Goal: Task Accomplishment & Management: Complete application form

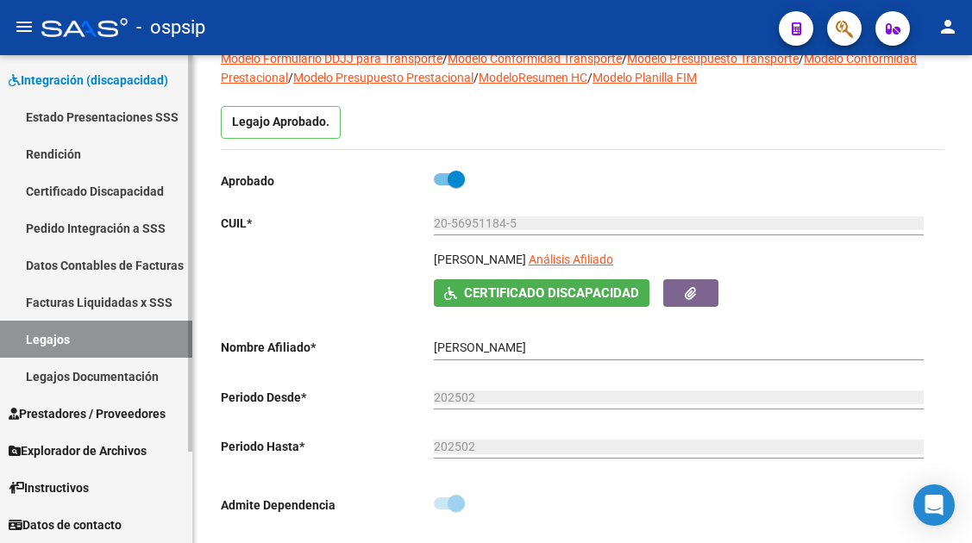
scroll to position [173, 0]
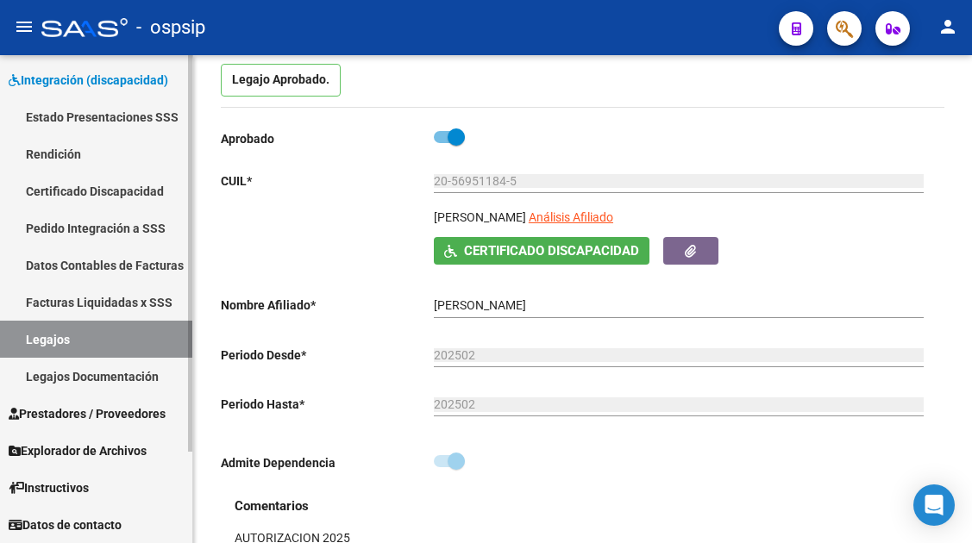
click at [145, 325] on link "Legajos" at bounding box center [96, 339] width 192 height 37
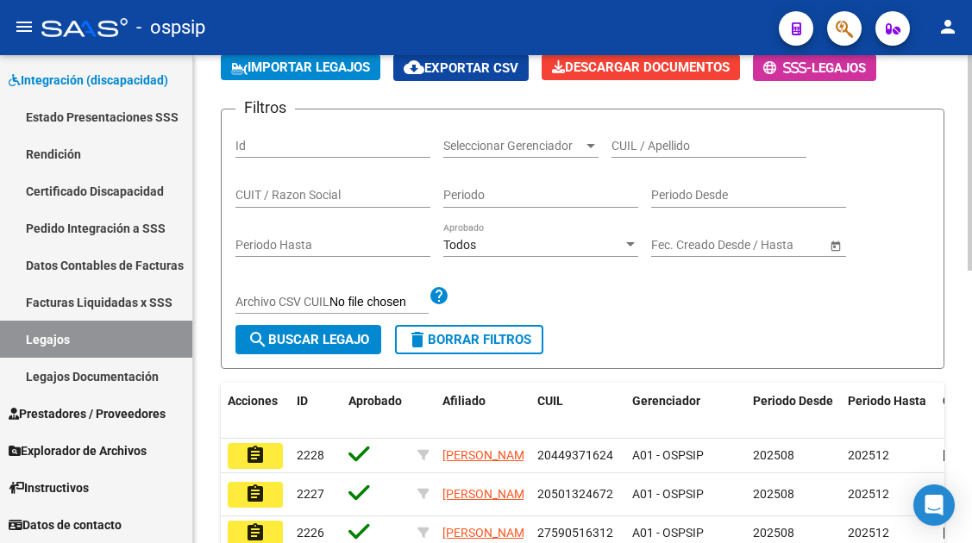
scroll to position [173, 0]
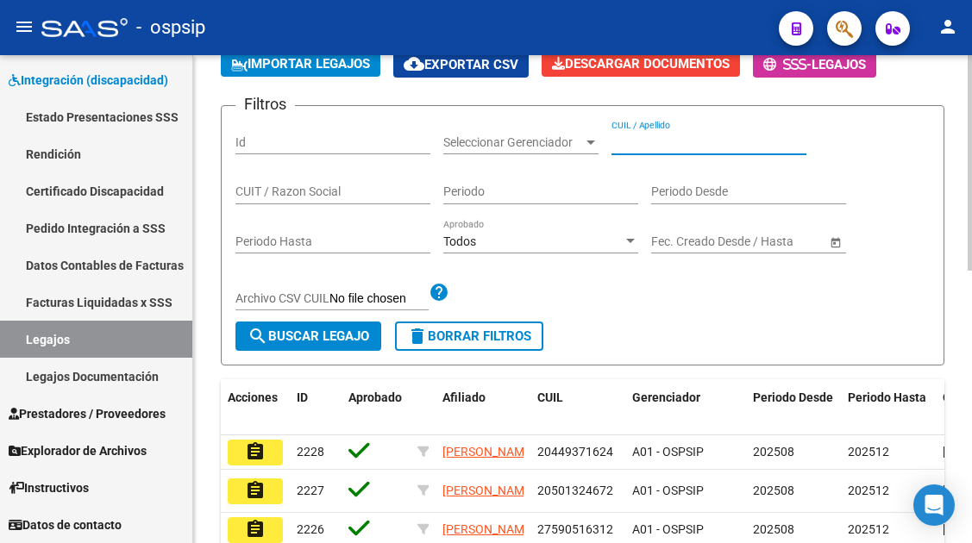
click at [625, 141] on input "CUIL / Apellido" at bounding box center [709, 142] width 195 height 15
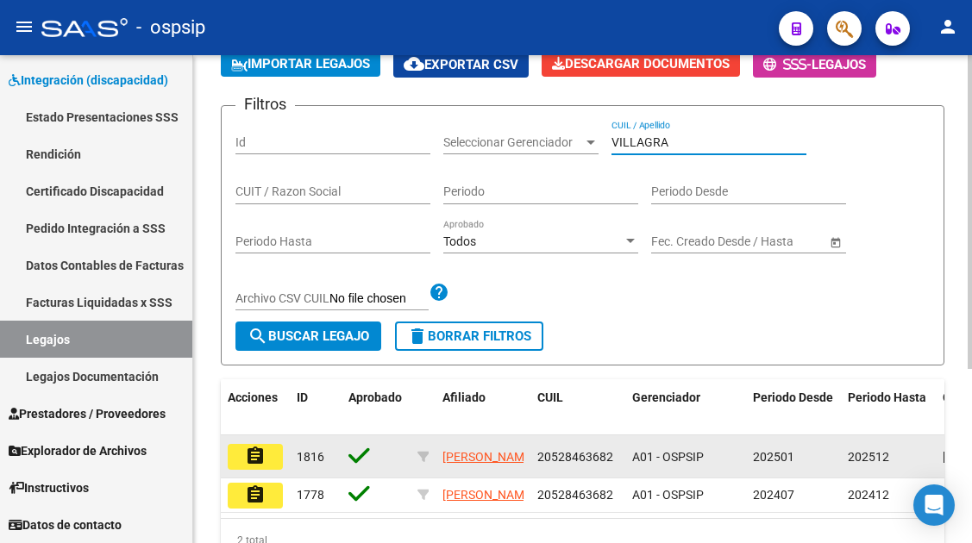
type input "VILLAGRA"
click at [253, 461] on mat-icon "assignment" at bounding box center [255, 456] width 21 height 21
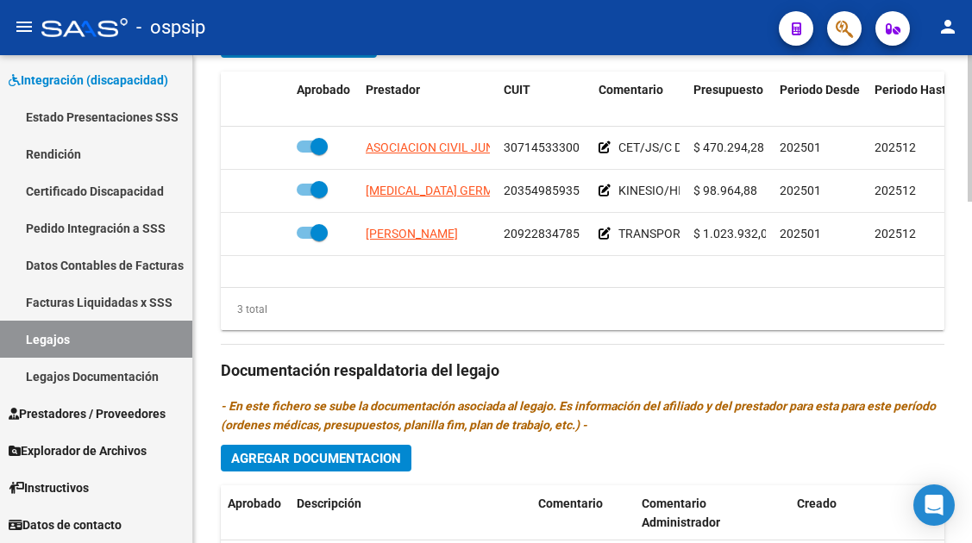
scroll to position [876, 0]
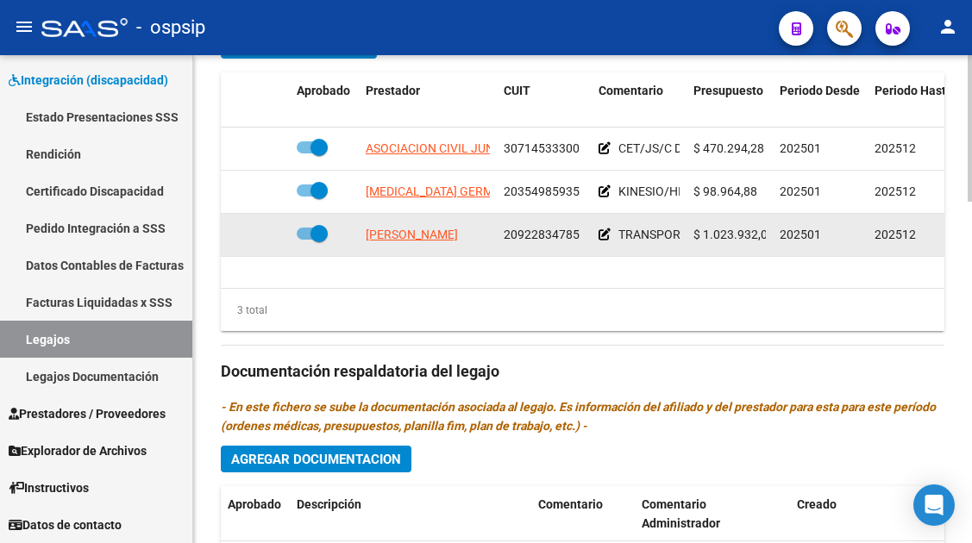
click at [399, 243] on app-link-go-to "[PERSON_NAME]" at bounding box center [412, 235] width 92 height 20
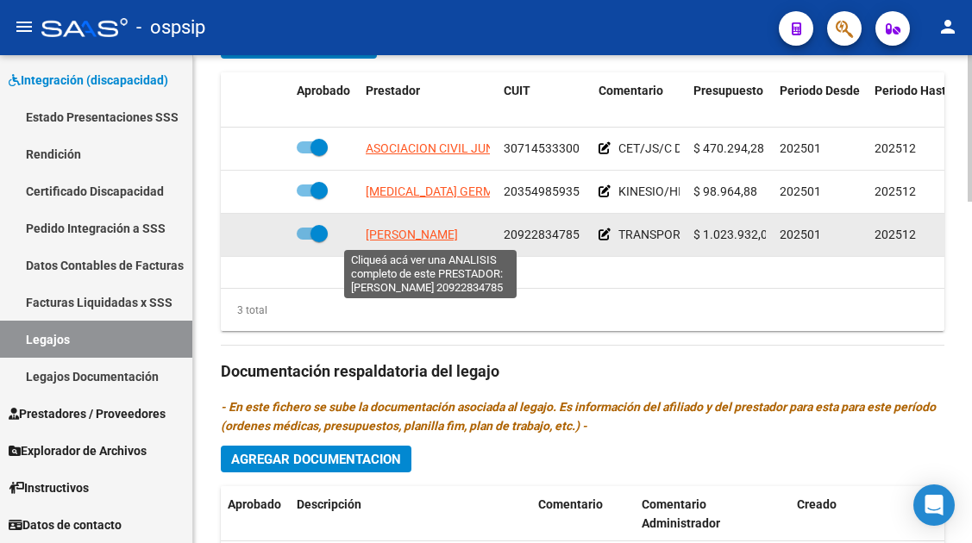
click at [399, 236] on span "[PERSON_NAME]" at bounding box center [412, 235] width 92 height 14
type textarea "20922834785"
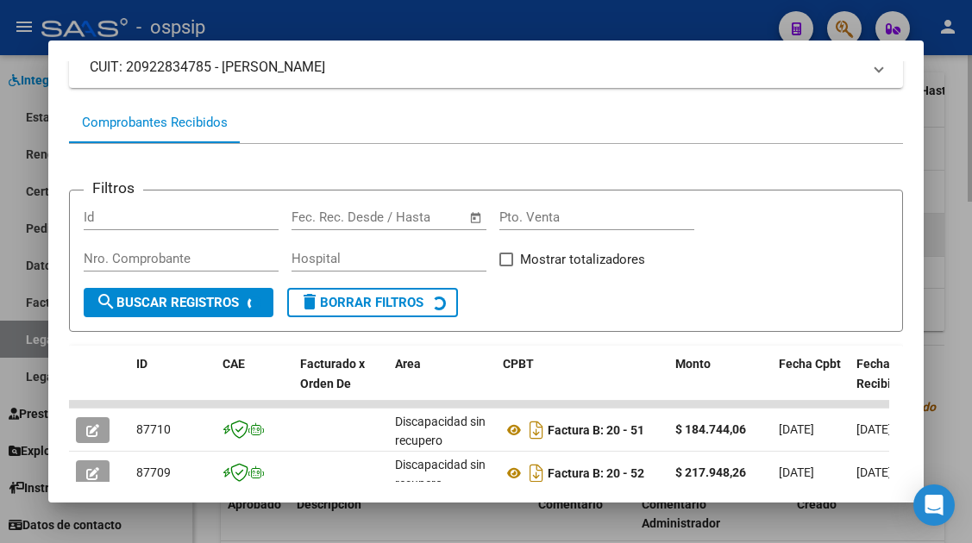
scroll to position [249, 0]
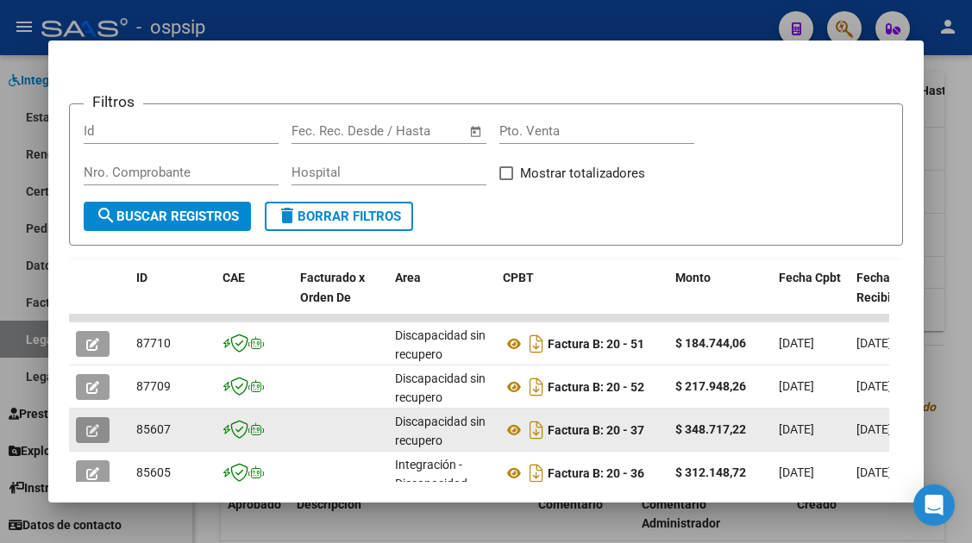
click at [87, 418] on button "button" at bounding box center [93, 431] width 34 height 26
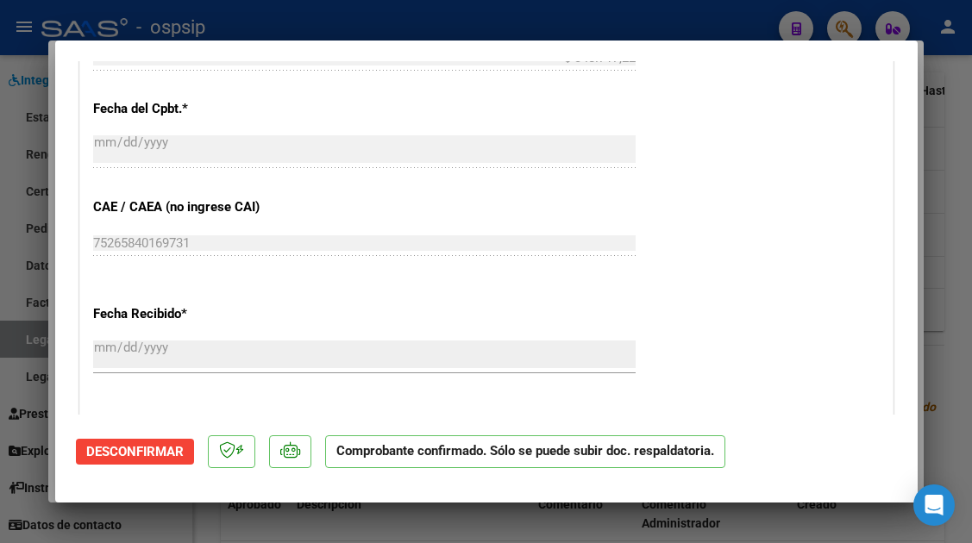
scroll to position [1466, 0]
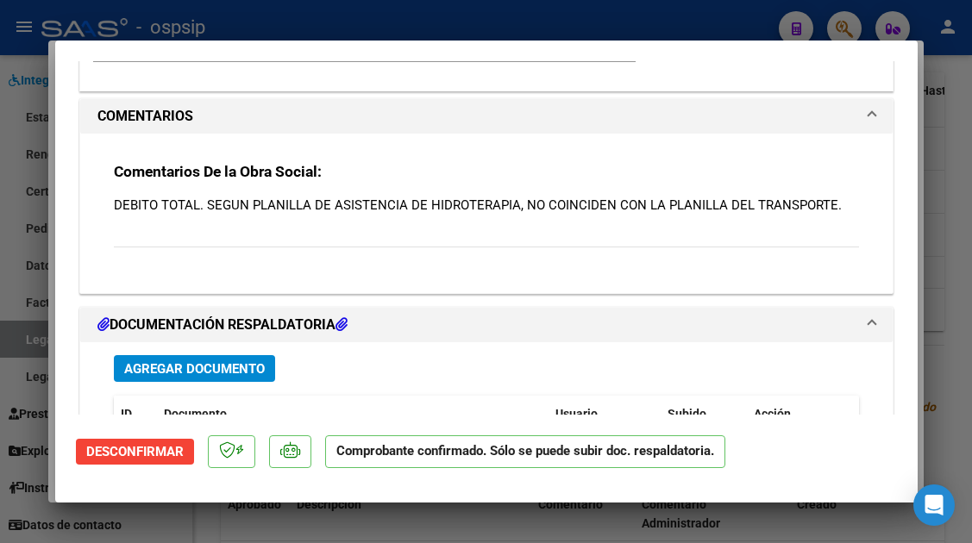
click at [22, 347] on div at bounding box center [486, 271] width 972 height 543
type input "$ 0,00"
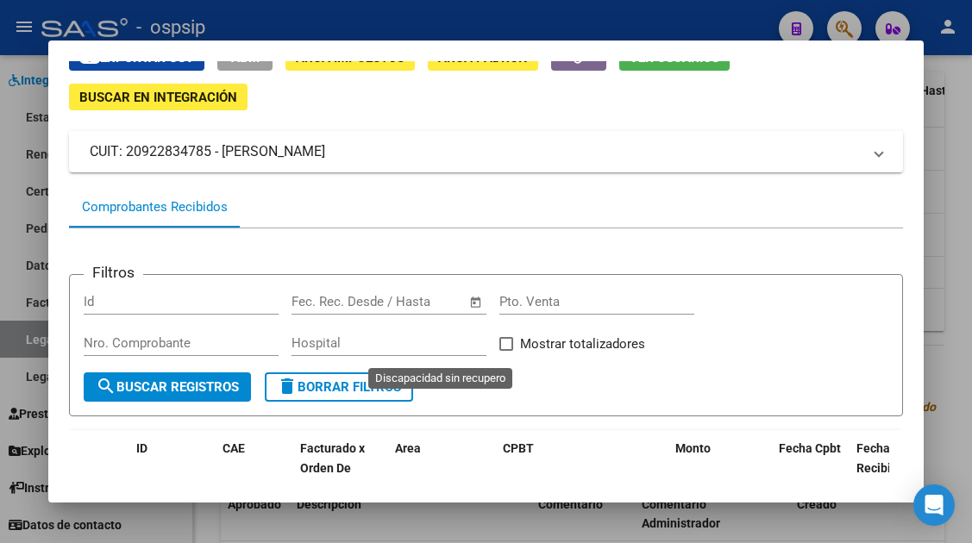
scroll to position [77, 0]
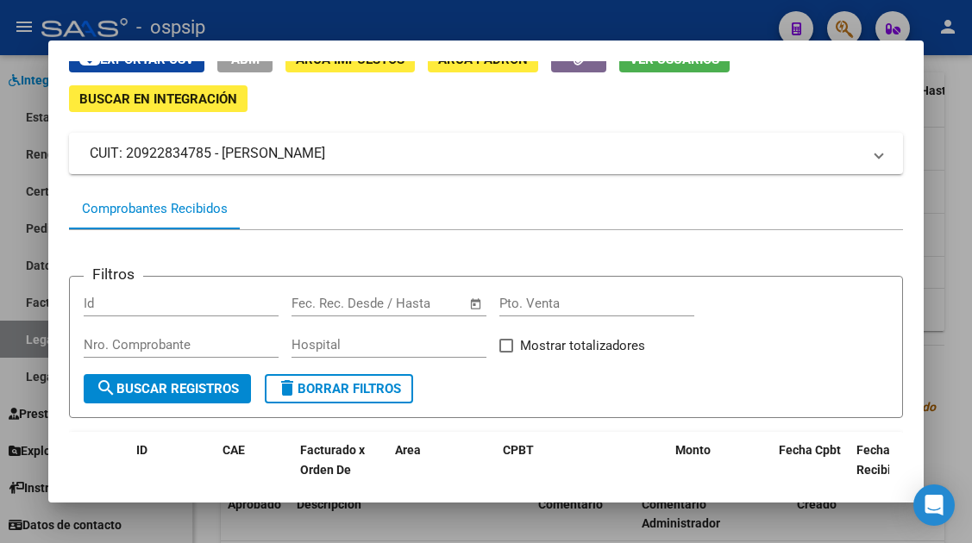
click at [19, 341] on div at bounding box center [486, 271] width 972 height 543
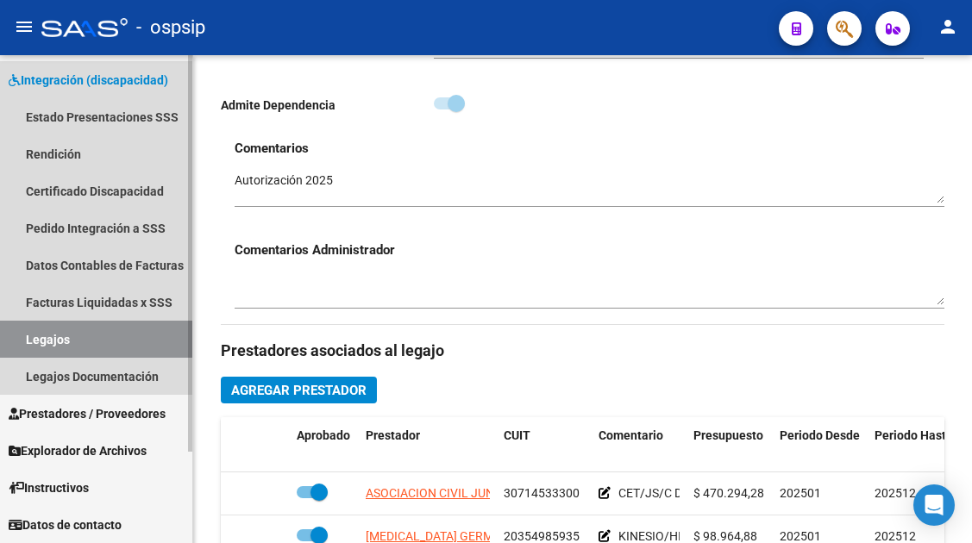
click at [130, 347] on link "Legajos" at bounding box center [96, 339] width 192 height 37
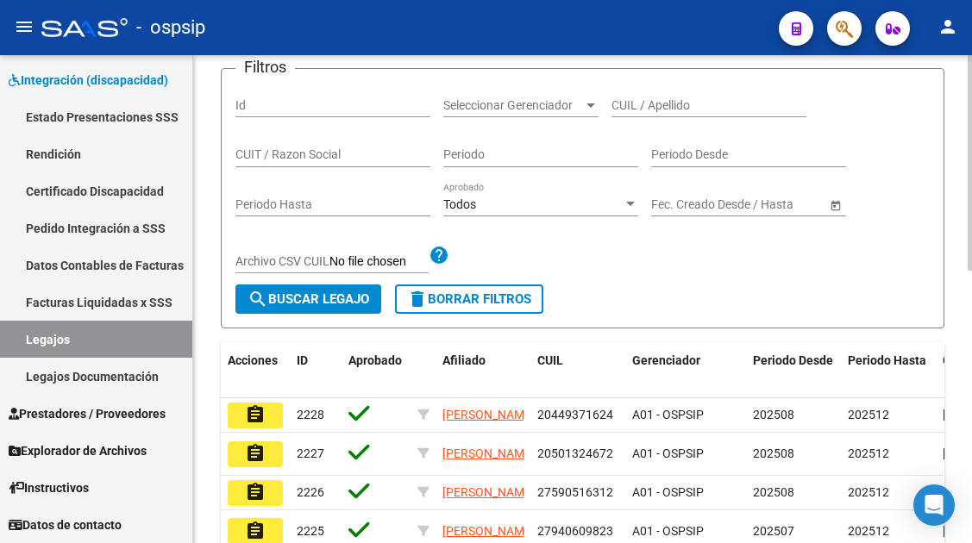
scroll to position [185, 0]
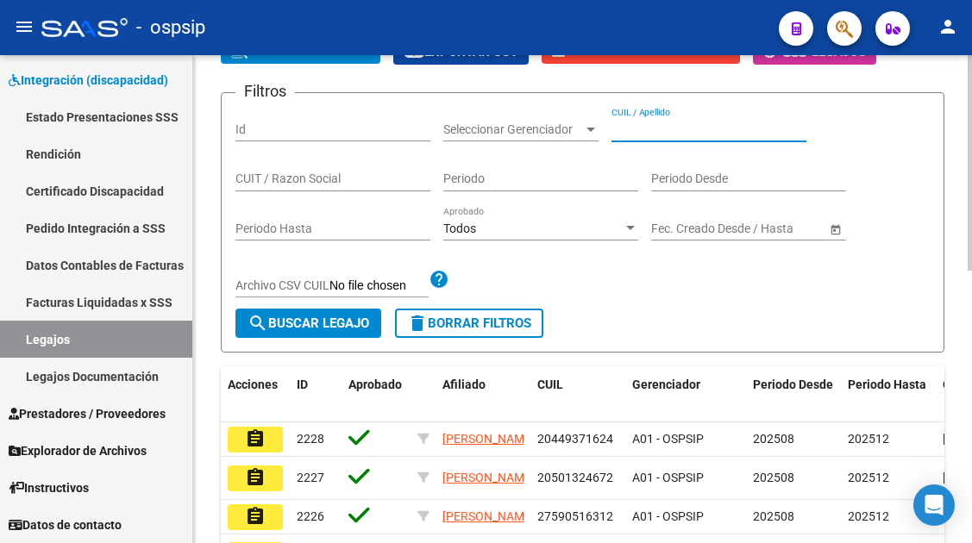
click at [647, 131] on input "CUIL / Apellido" at bounding box center [709, 129] width 195 height 15
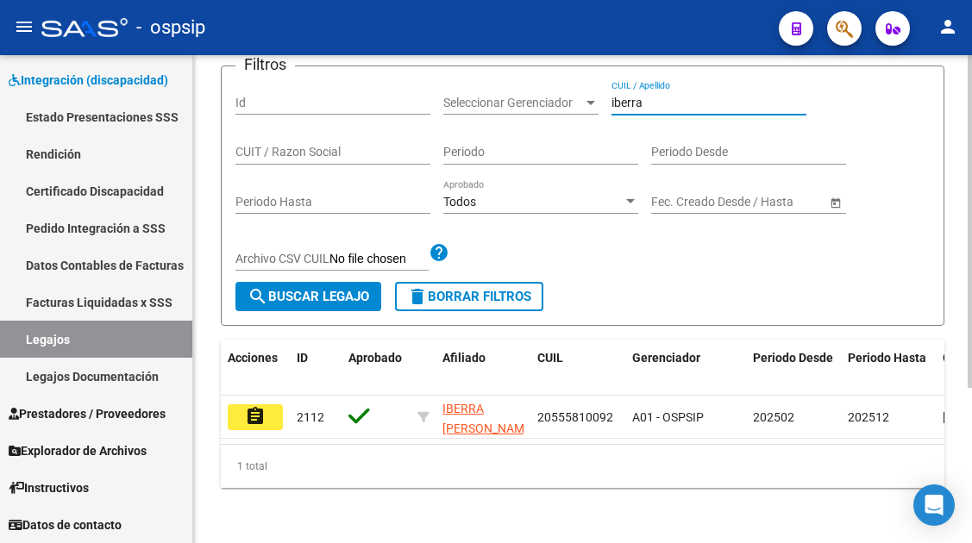
scroll to position [227, 0]
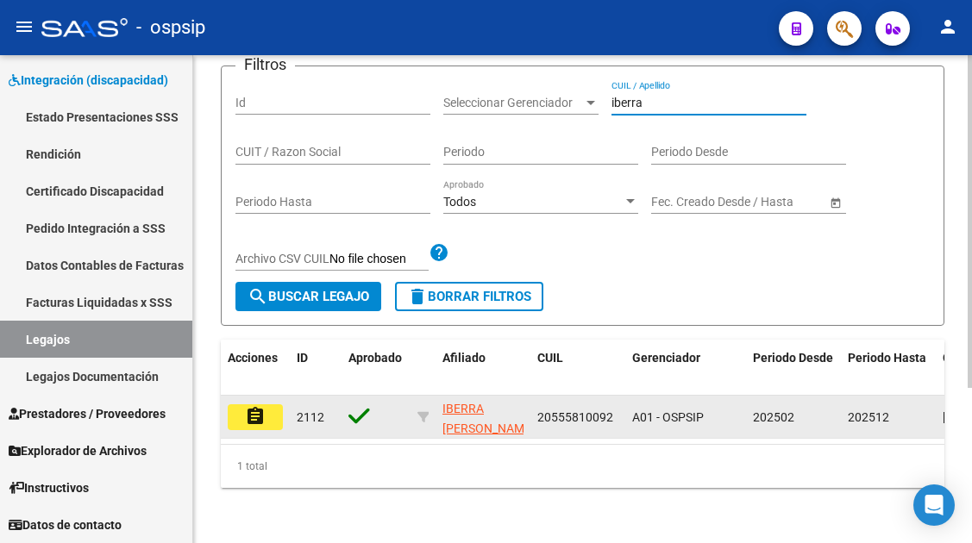
type input "iberra"
click at [255, 406] on mat-icon "assignment" at bounding box center [255, 416] width 21 height 21
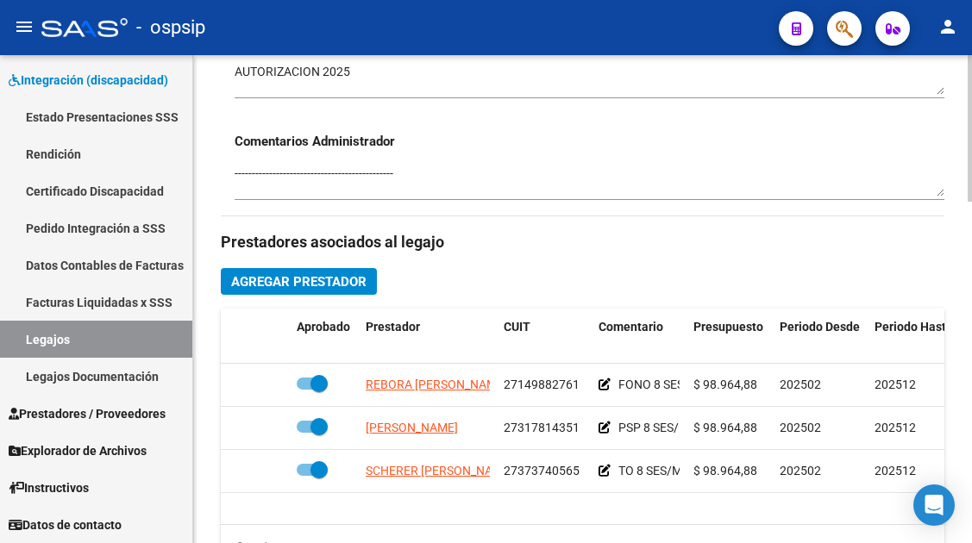
scroll to position [776, 0]
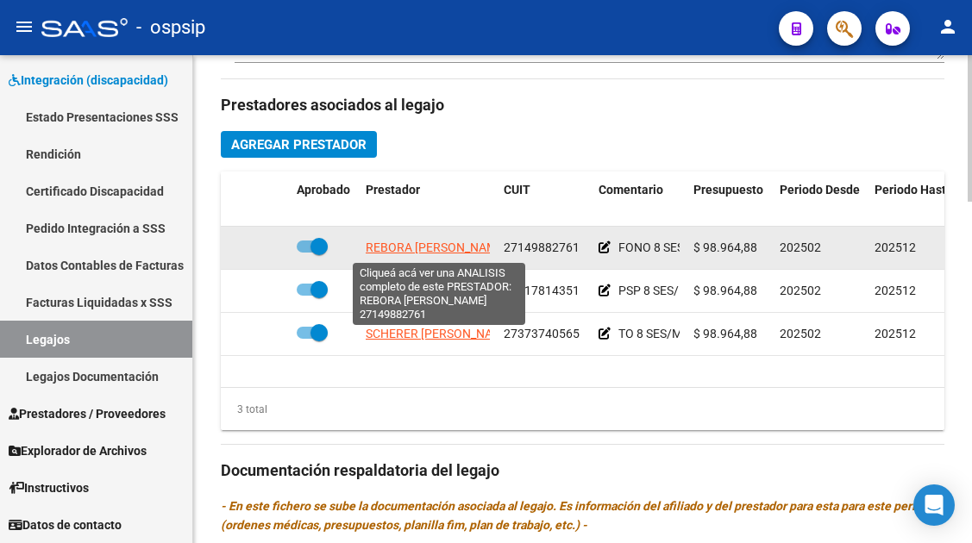
click at [391, 246] on span "REBORA [PERSON_NAME]" at bounding box center [436, 248] width 141 height 14
type textarea "27149882761"
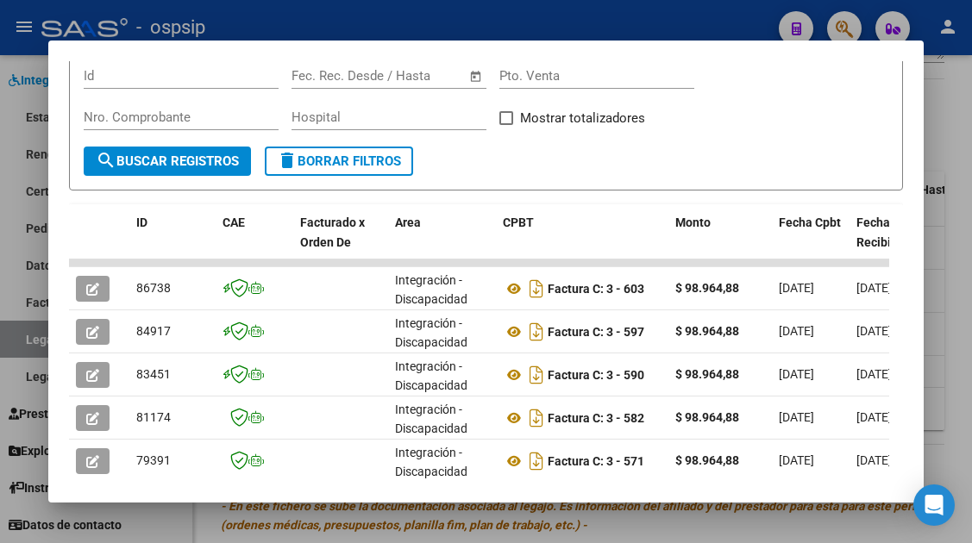
scroll to position [336, 0]
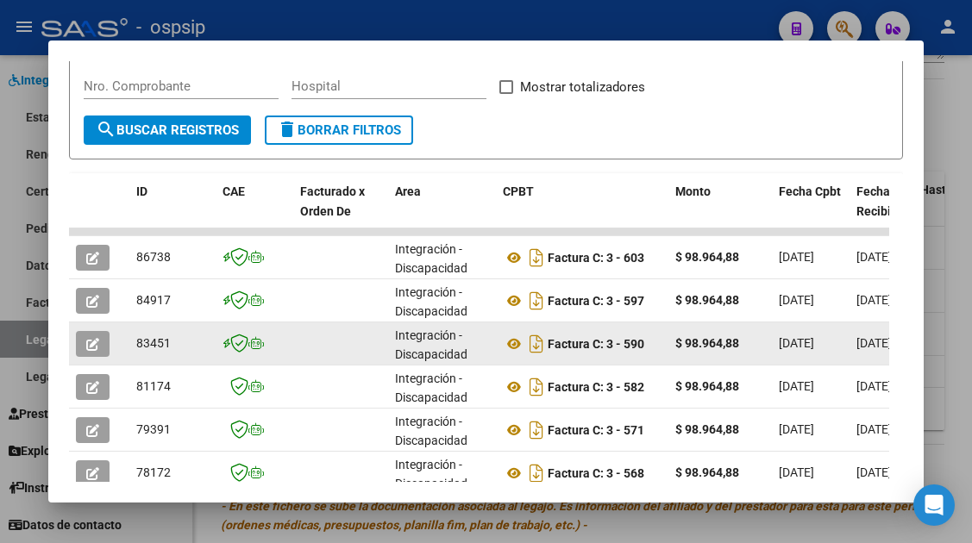
click at [89, 336] on span "button" at bounding box center [92, 344] width 13 height 16
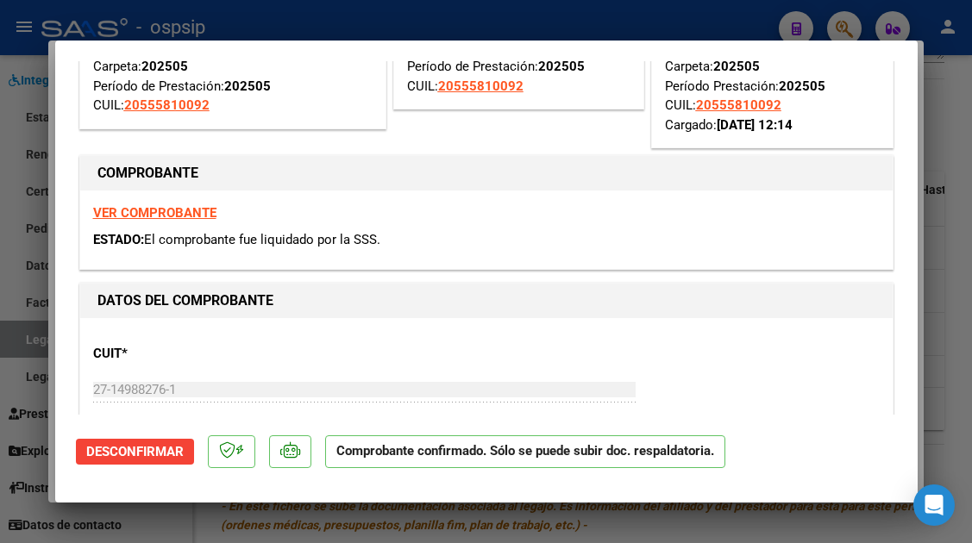
scroll to position [0, 0]
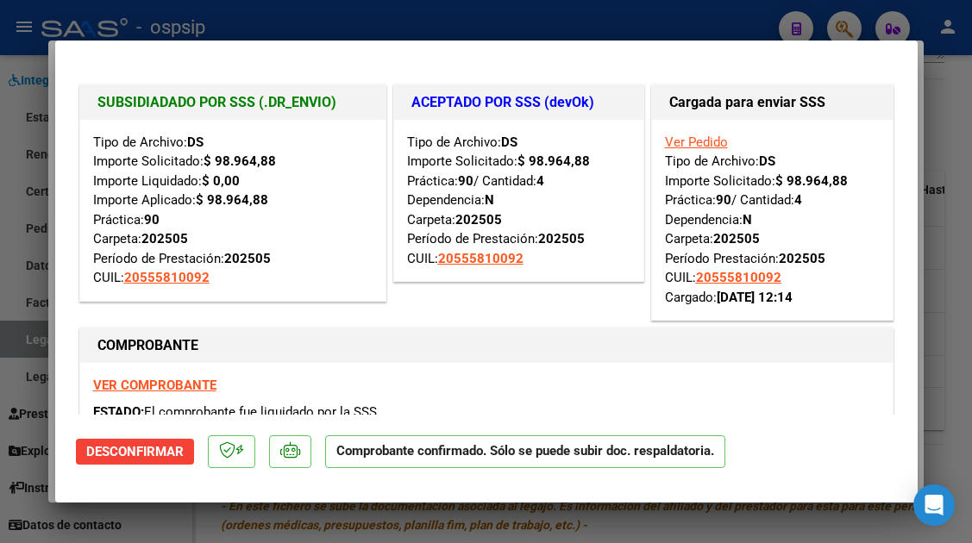
click at [23, 340] on div at bounding box center [486, 271] width 972 height 543
type input "$ 0,00"
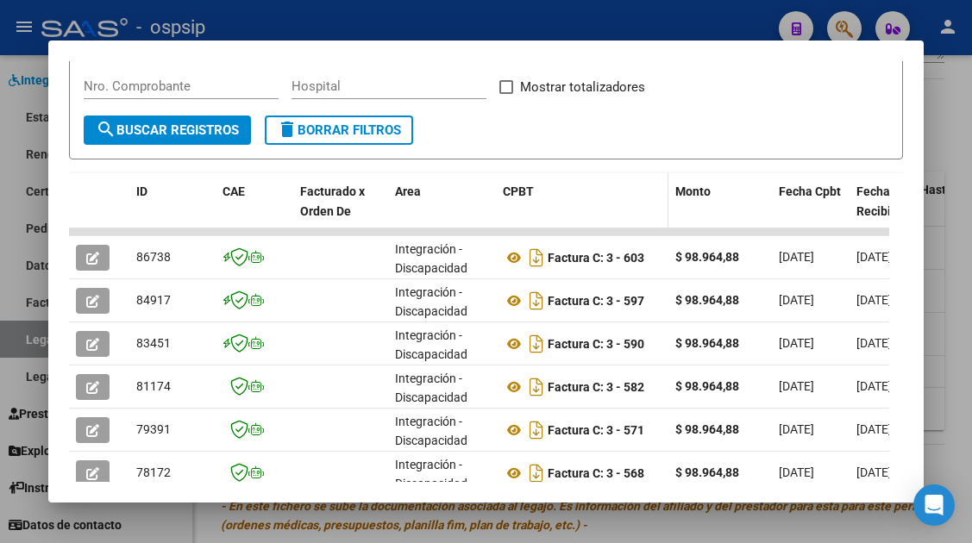
scroll to position [77, 0]
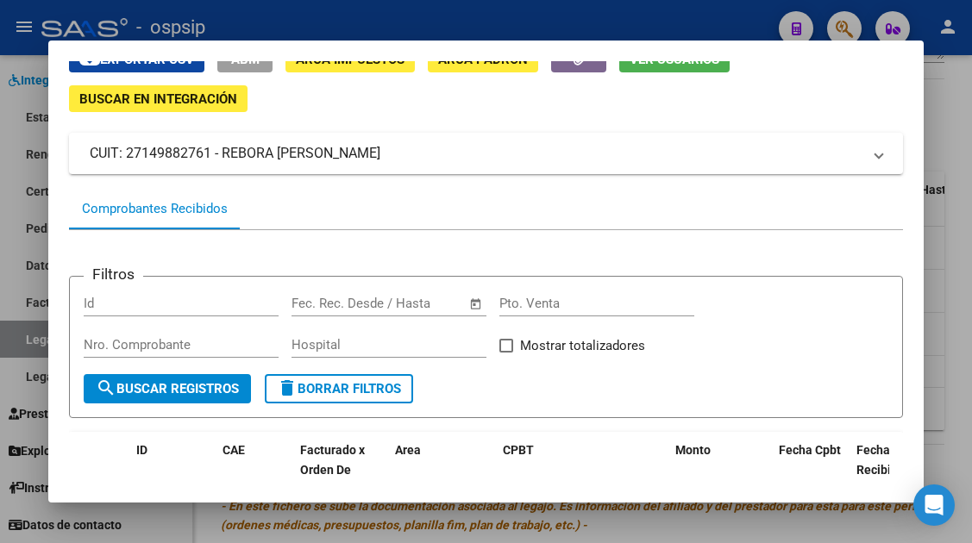
click at [26, 338] on div at bounding box center [486, 271] width 972 height 543
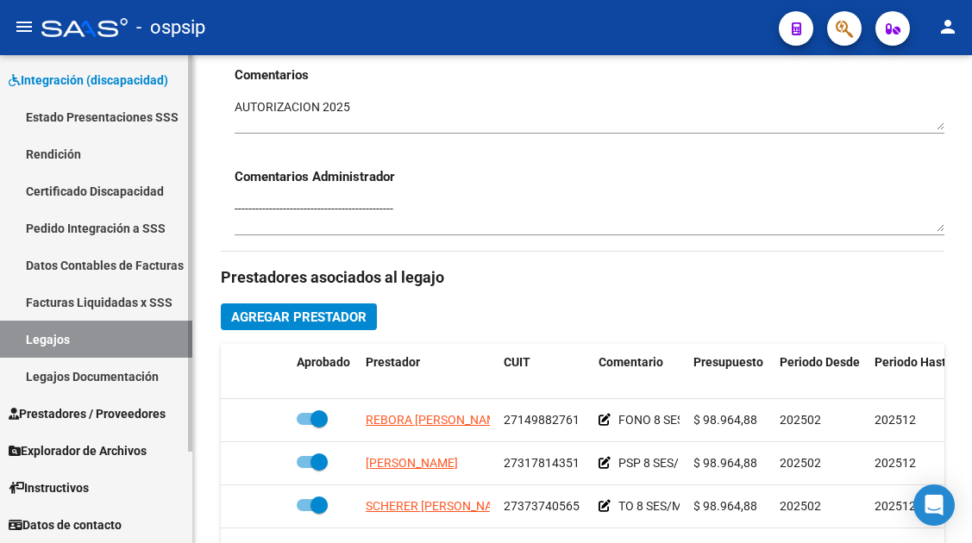
click at [47, 346] on link "Legajos" at bounding box center [96, 339] width 192 height 37
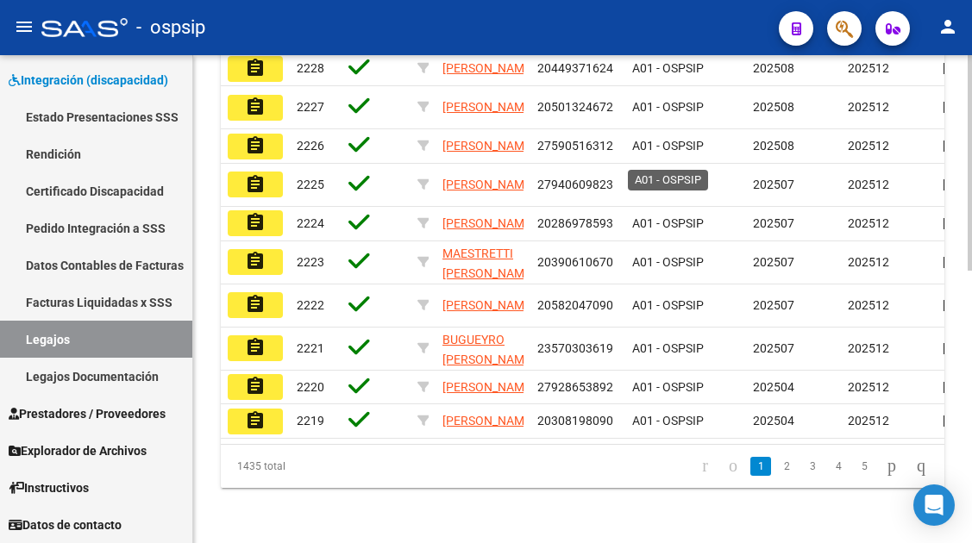
click at [659, 178] on span "A01 - OSPSIP" at bounding box center [668, 185] width 72 height 14
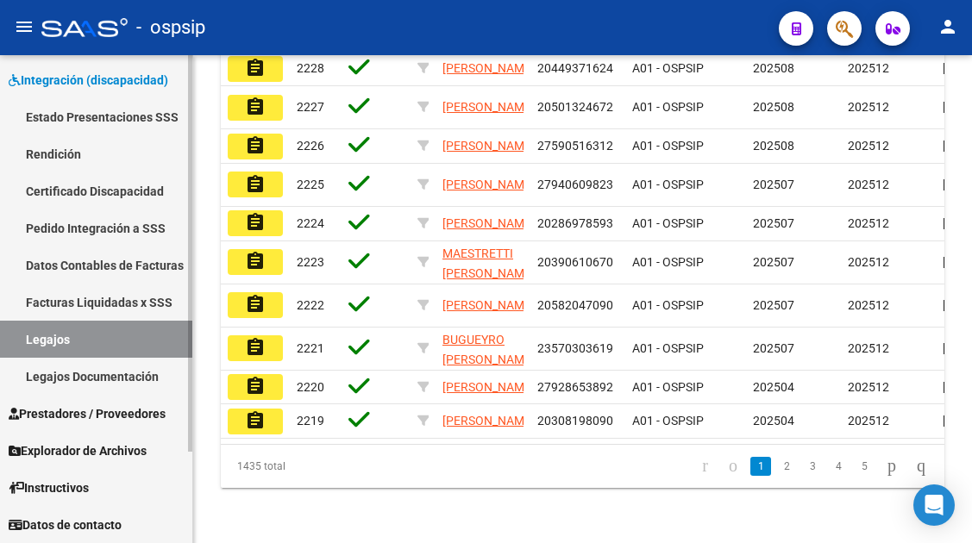
scroll to position [518, 0]
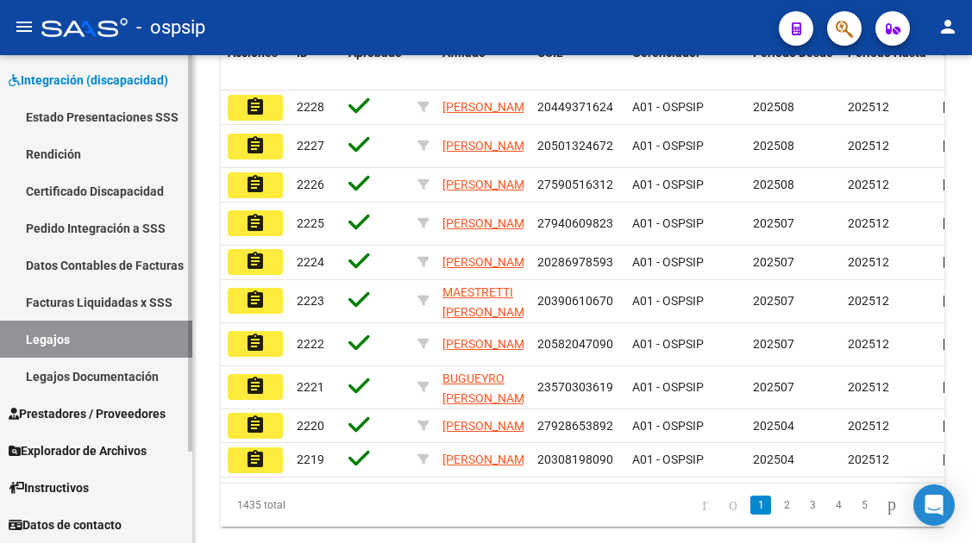
click at [54, 336] on link "Legajos" at bounding box center [96, 339] width 192 height 37
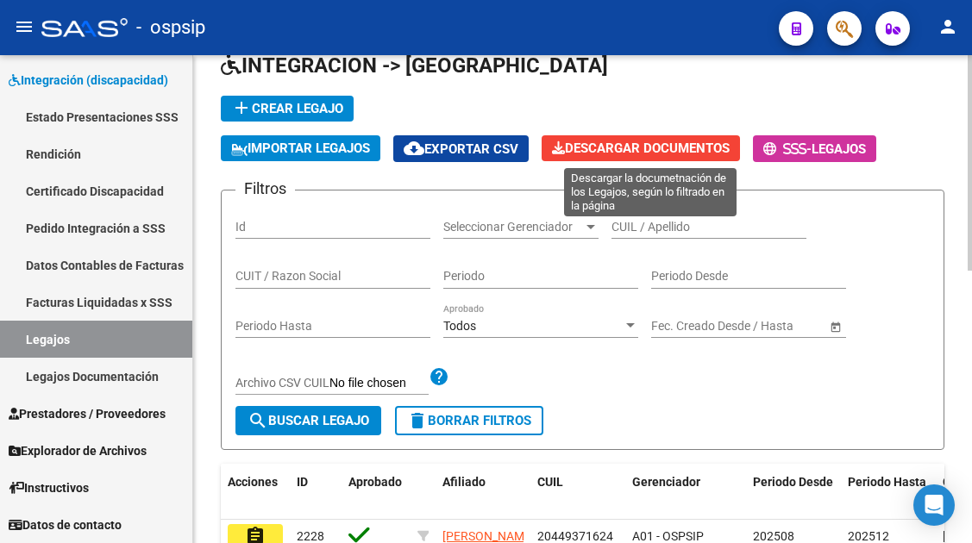
scroll to position [86, 0]
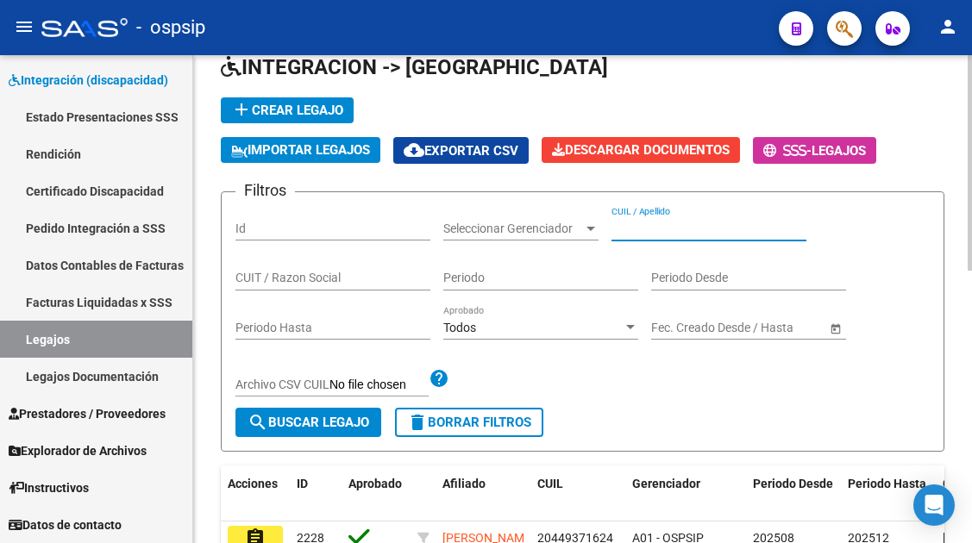
click at [633, 223] on input "CUIL / Apellido" at bounding box center [709, 229] width 195 height 15
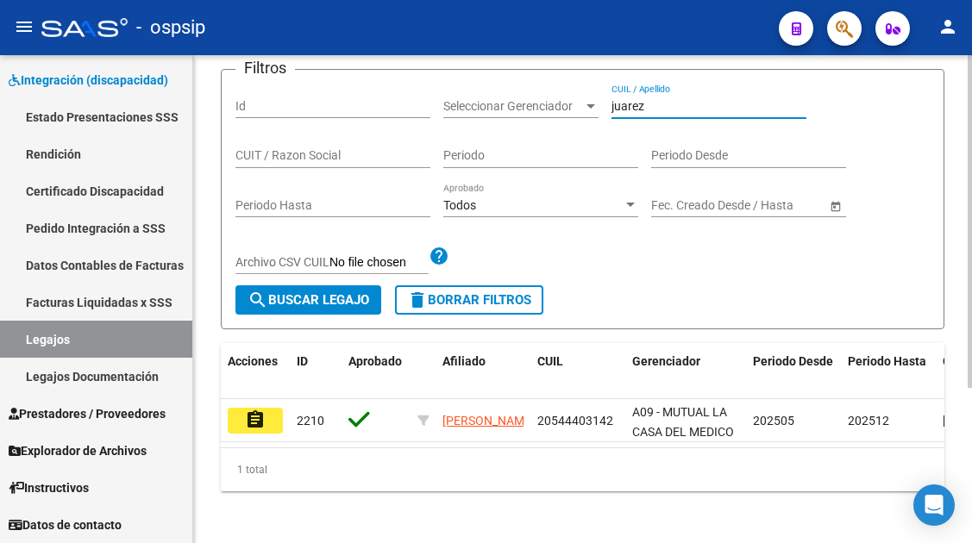
scroll to position [227, 0]
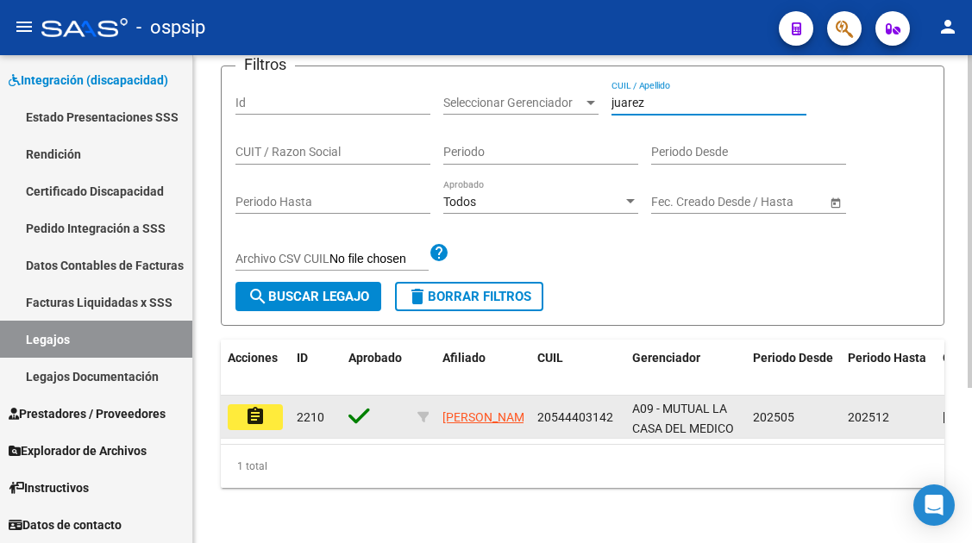
type input "juarez"
click at [261, 407] on mat-icon "assignment" at bounding box center [255, 416] width 21 height 21
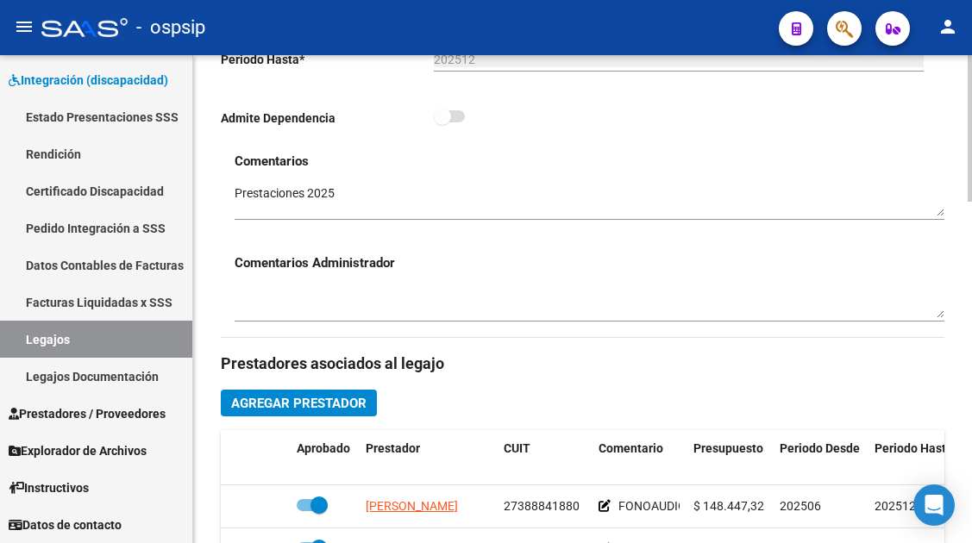
scroll to position [690, 0]
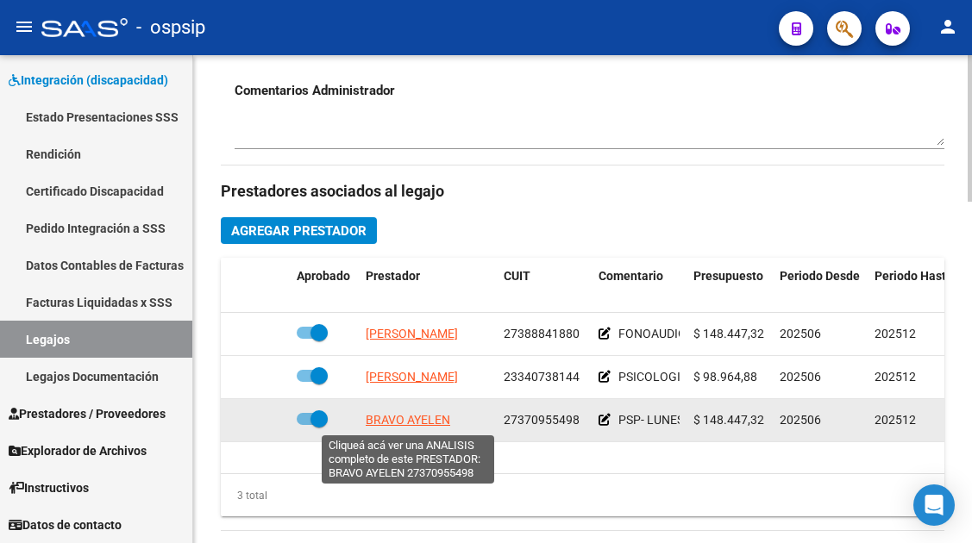
click at [414, 418] on span "BRAVO AYELEN" at bounding box center [408, 420] width 85 height 14
type textarea "27370955498"
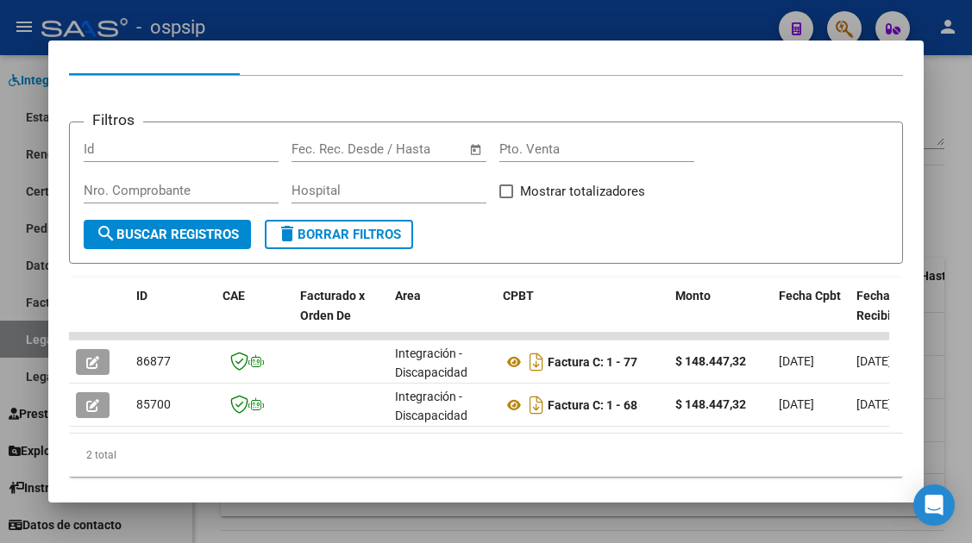
scroll to position [259, 0]
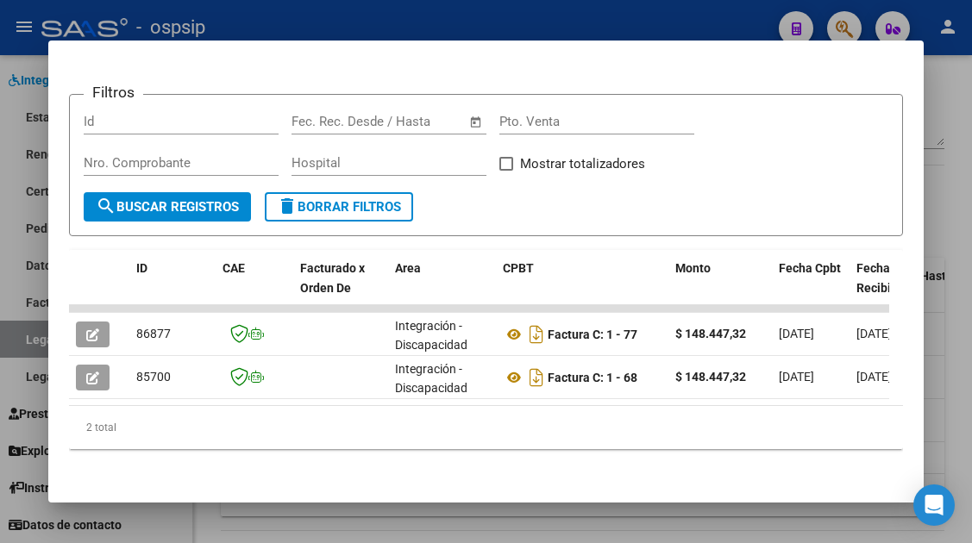
click at [24, 340] on div at bounding box center [486, 271] width 972 height 543
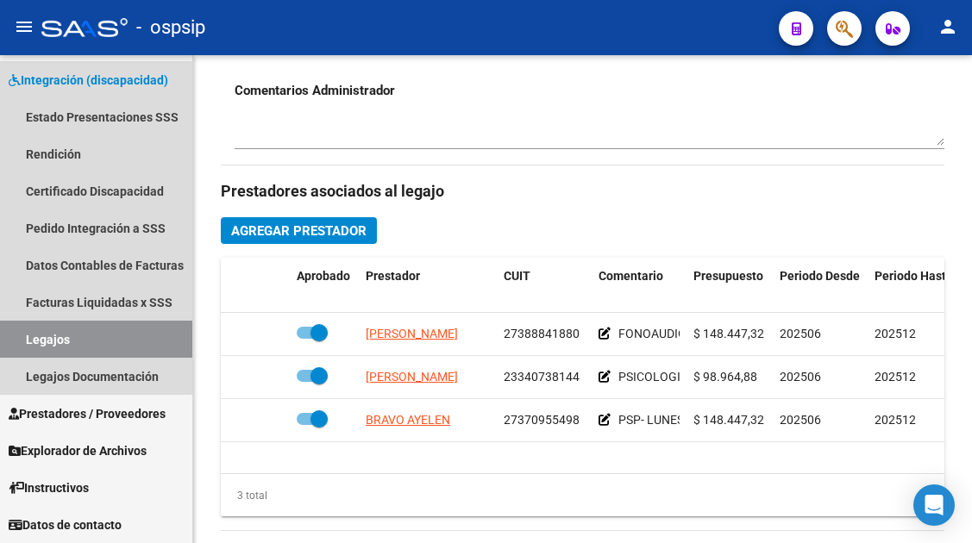
click at [24, 340] on link "Legajos" at bounding box center [96, 339] width 192 height 37
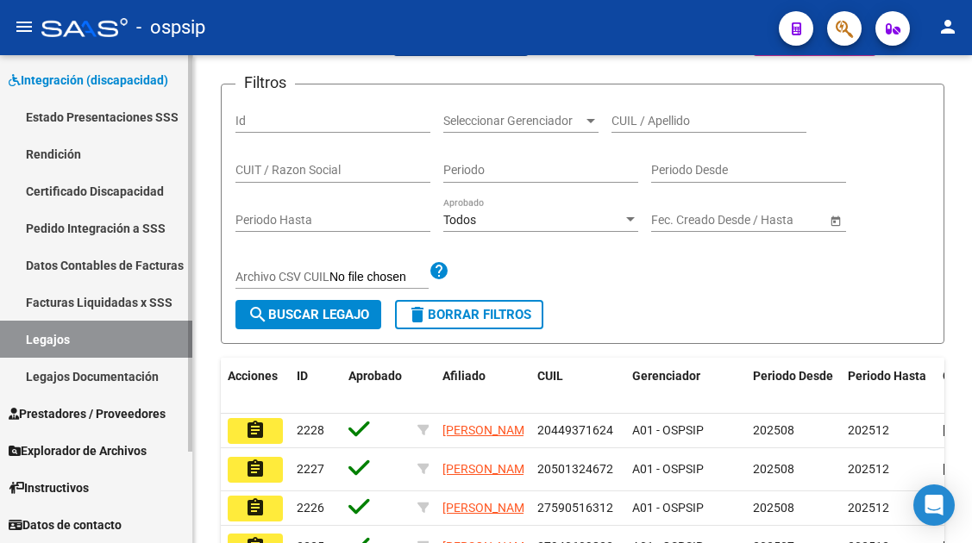
scroll to position [97, 0]
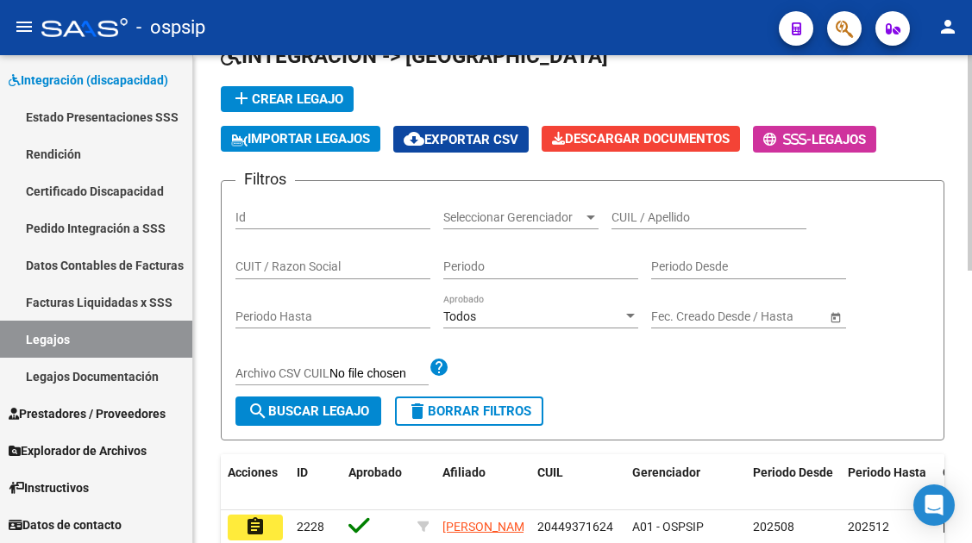
click at [650, 223] on input "CUIL / Apellido" at bounding box center [709, 217] width 195 height 15
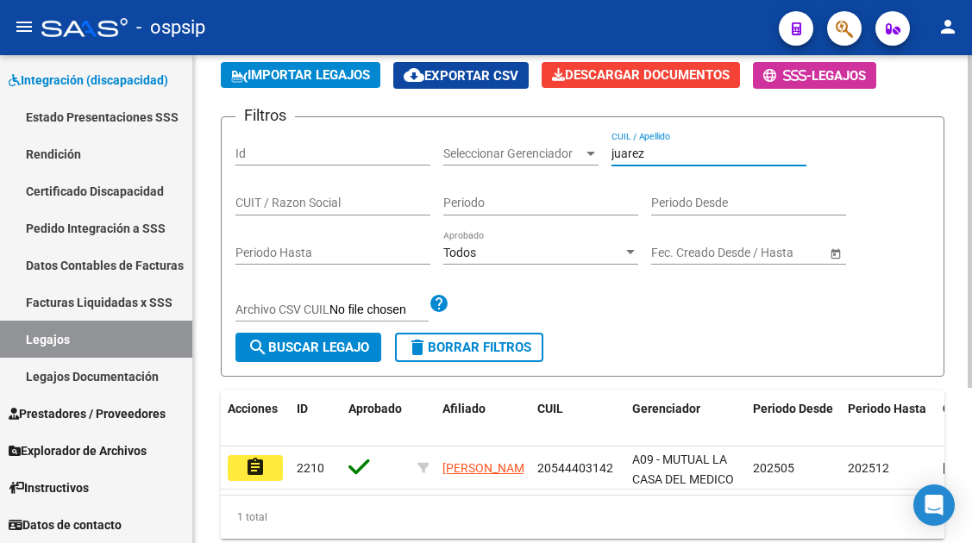
scroll to position [227, 0]
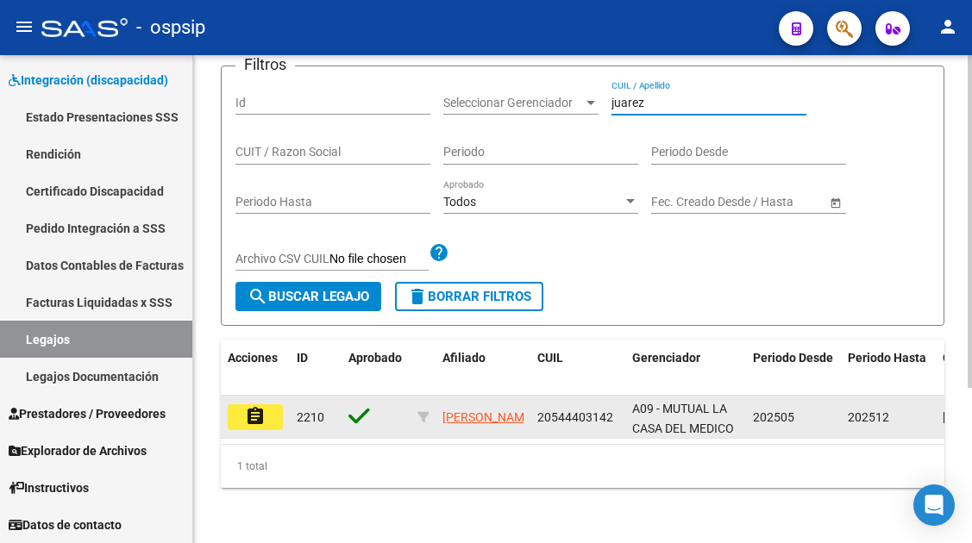
type input "juarez"
click at [258, 406] on mat-icon "assignment" at bounding box center [255, 416] width 21 height 21
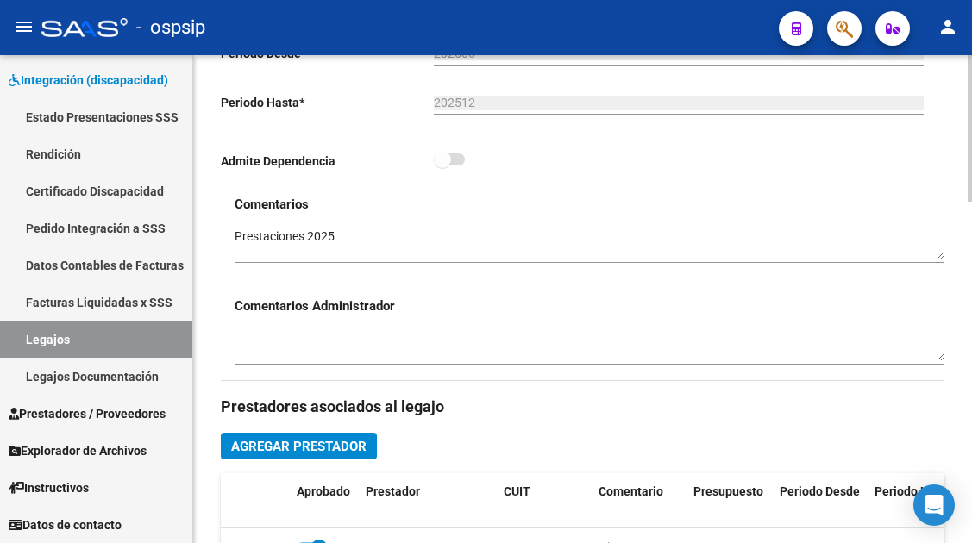
scroll to position [690, 0]
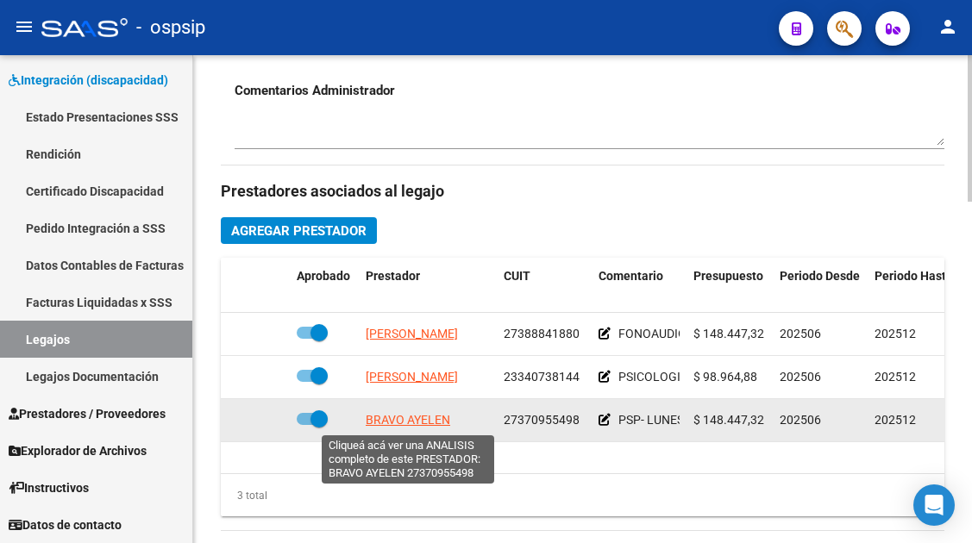
click at [402, 418] on span "BRAVO AYELEN" at bounding box center [408, 420] width 85 height 14
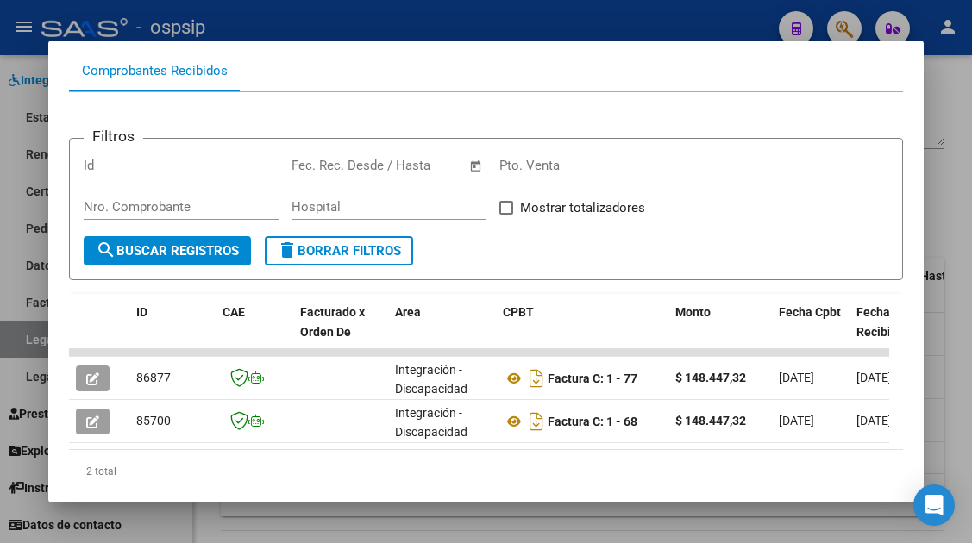
scroll to position [272, 0]
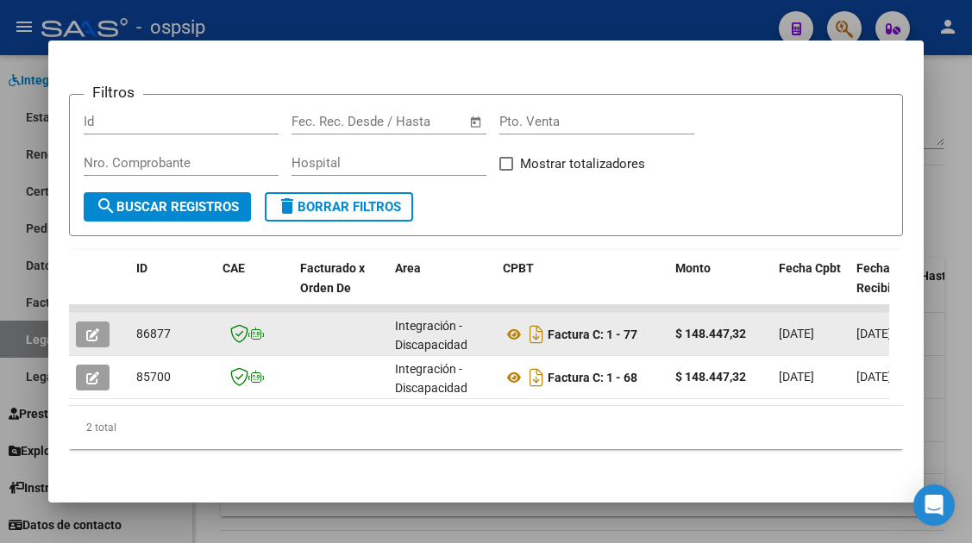
click at [82, 324] on button "button" at bounding box center [93, 335] width 34 height 26
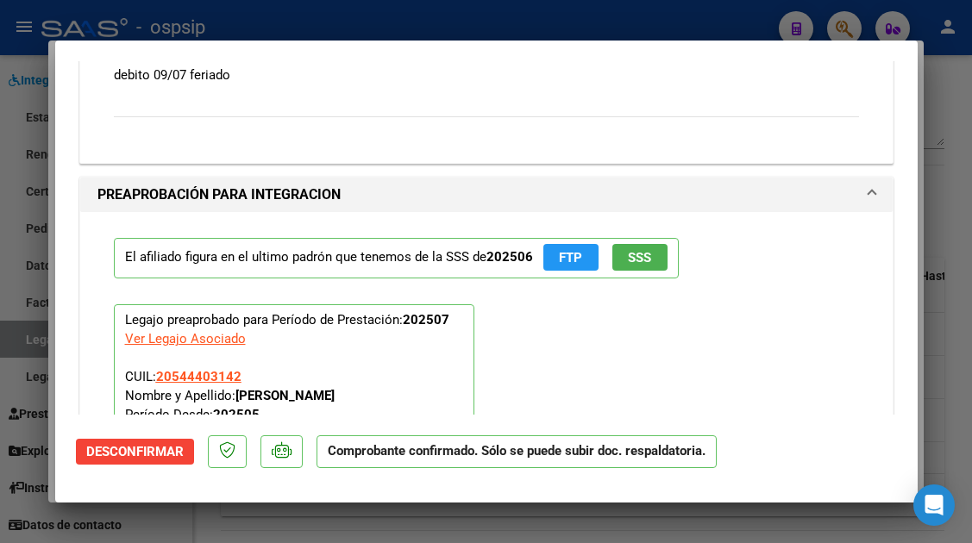
scroll to position [2243, 0]
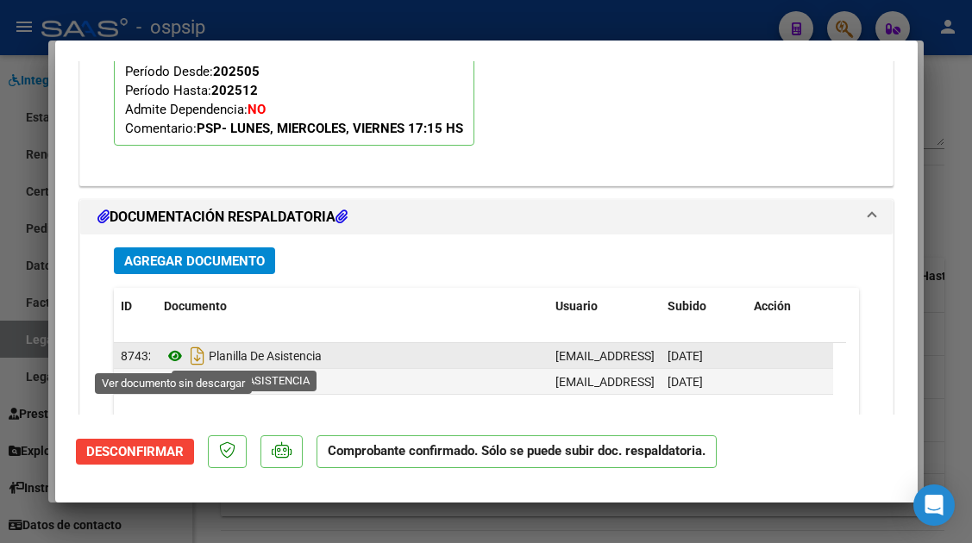
click at [178, 354] on icon at bounding box center [175, 356] width 22 height 21
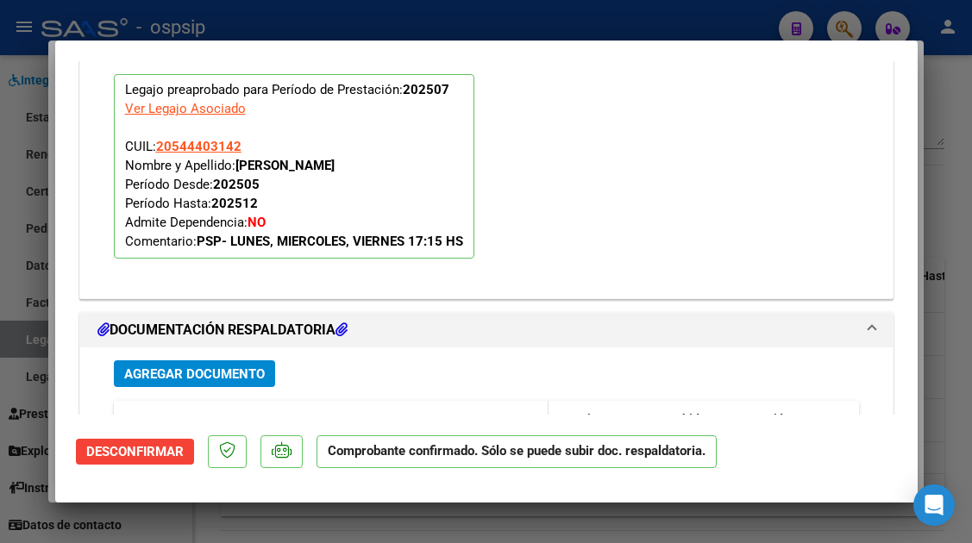
scroll to position [2157, 0]
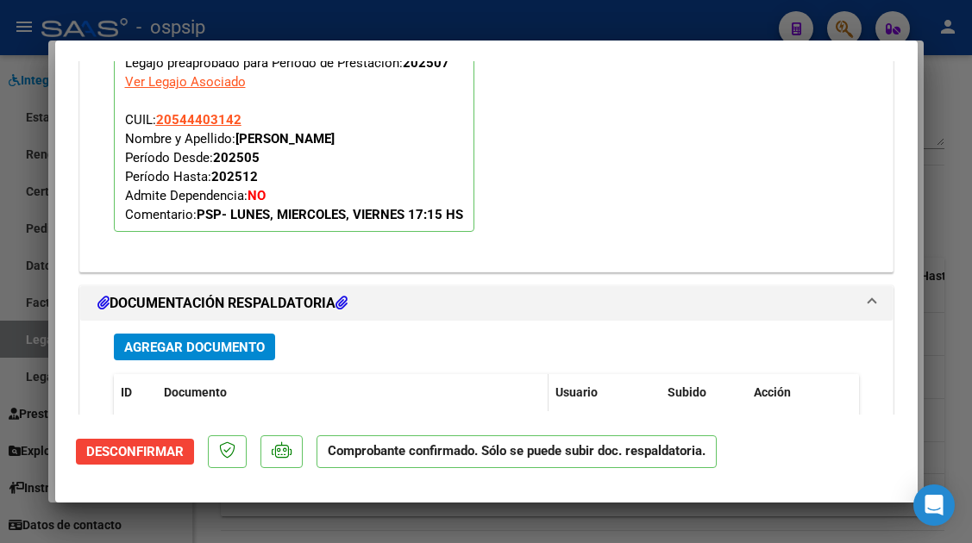
type input "$ 0,00"
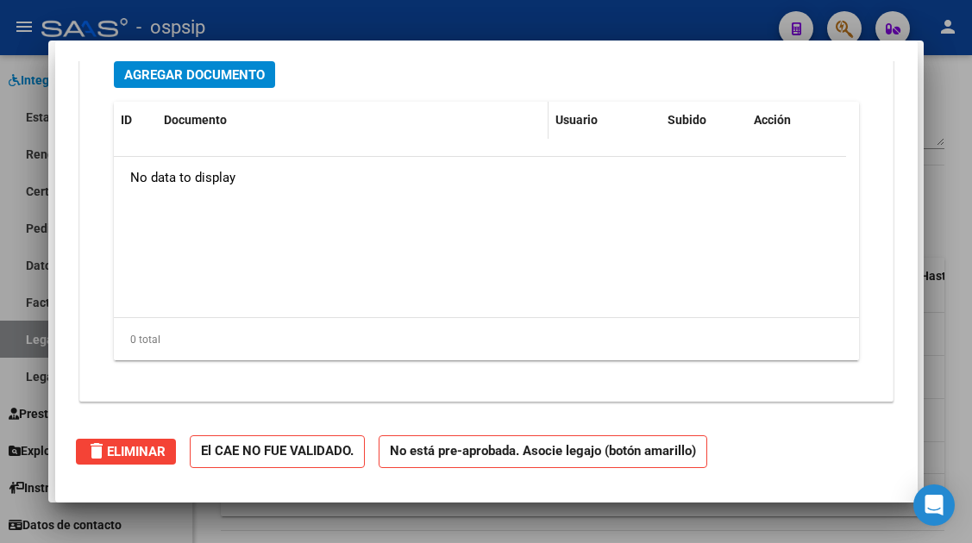
scroll to position [0, 0]
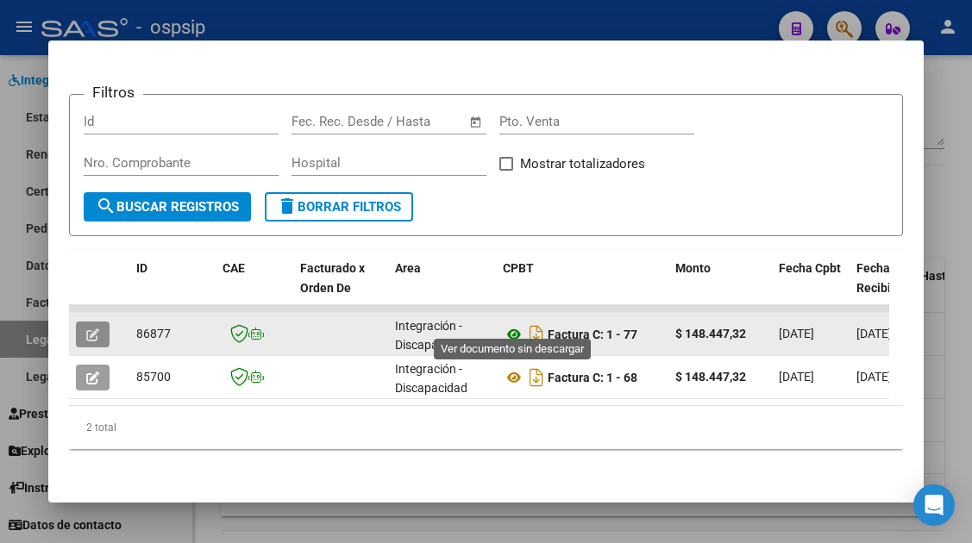
click at [508, 324] on icon at bounding box center [514, 334] width 22 height 21
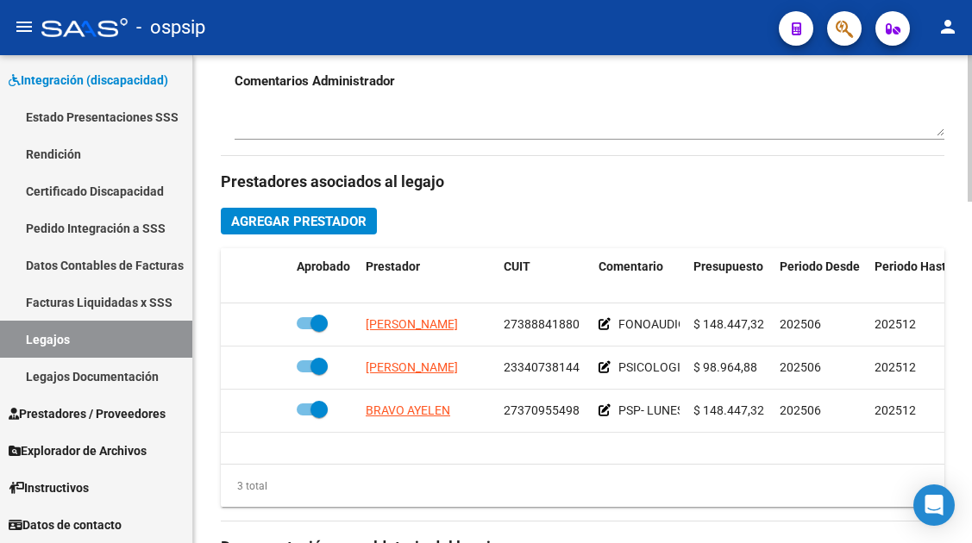
scroll to position [776, 0]
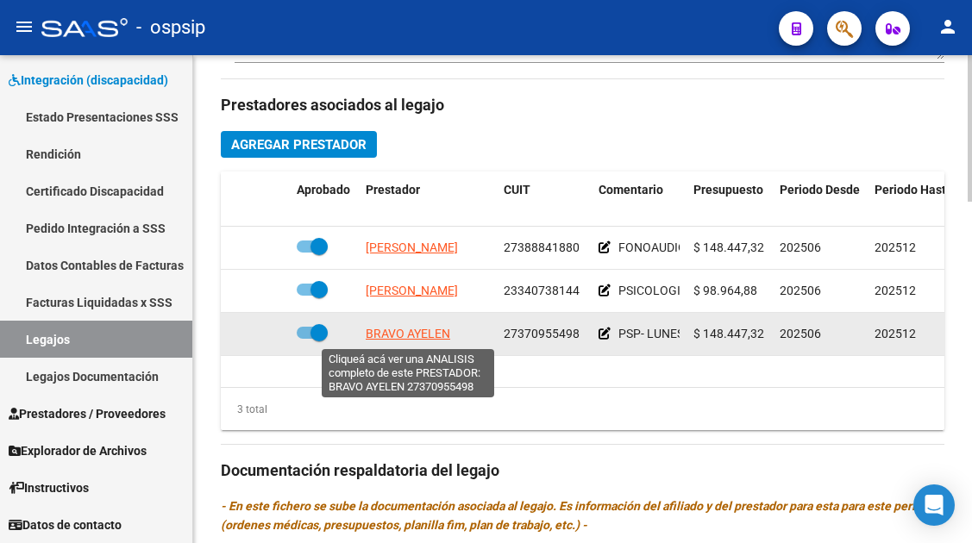
click at [433, 332] on span "BRAVO AYELEN" at bounding box center [408, 334] width 85 height 14
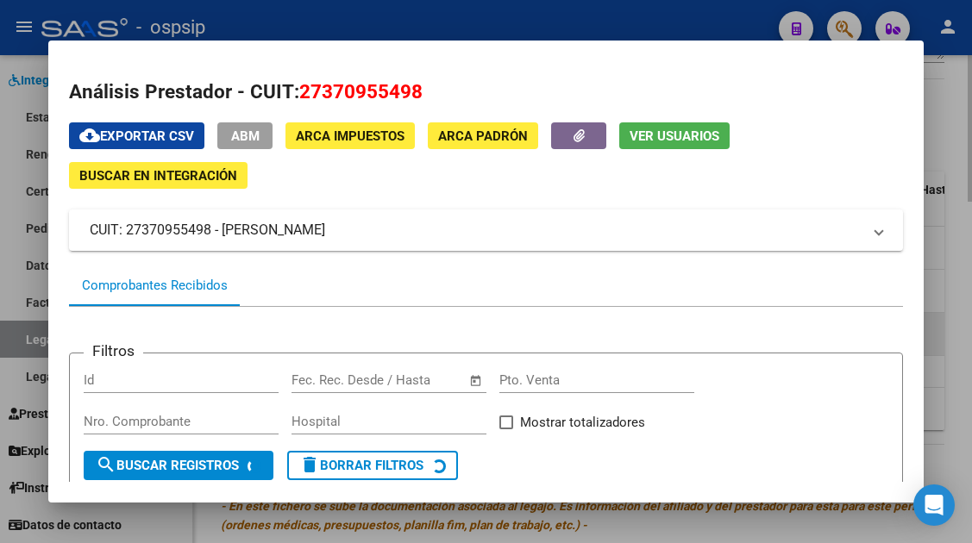
scroll to position [202, 0]
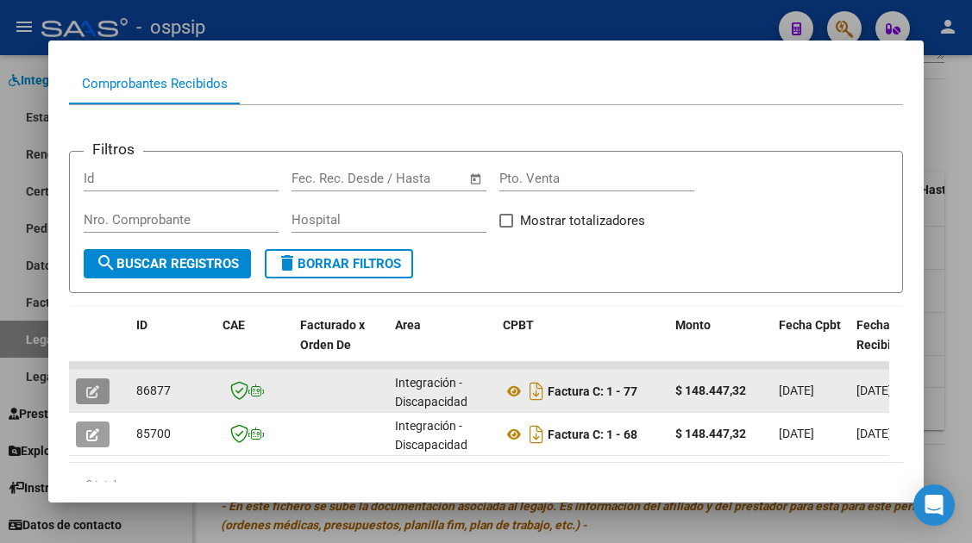
click at [98, 388] on icon "button" at bounding box center [92, 392] width 13 height 13
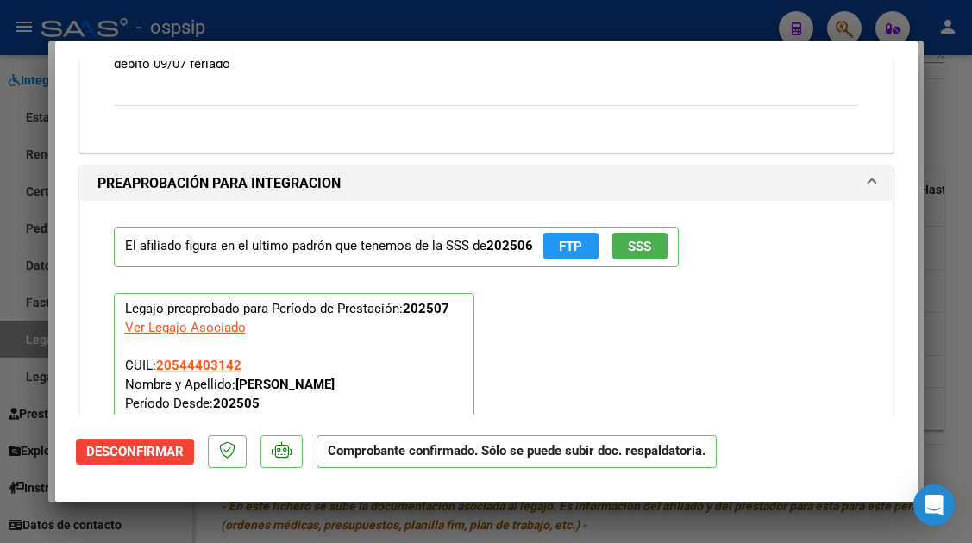
scroll to position [1653, 0]
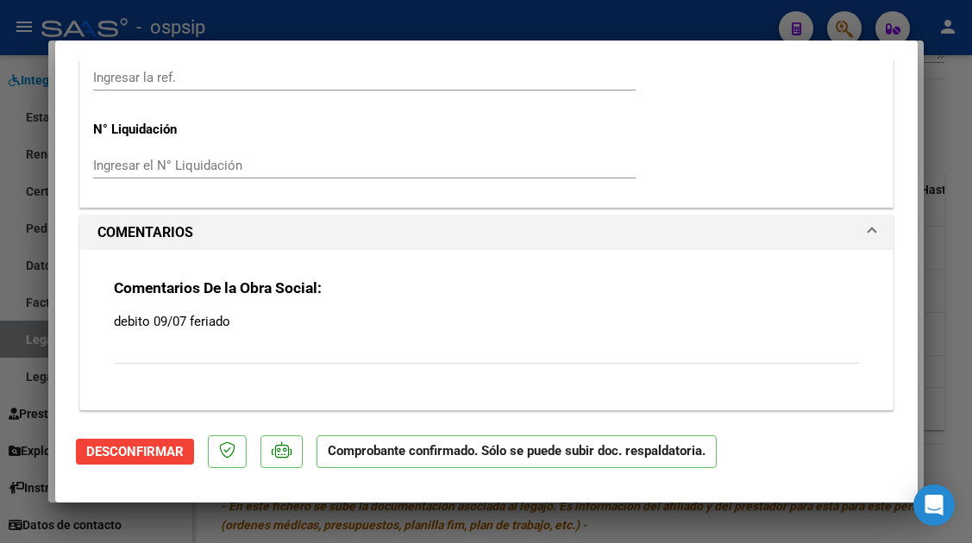
click at [159, 443] on button "Desconfirmar" at bounding box center [135, 452] width 118 height 26
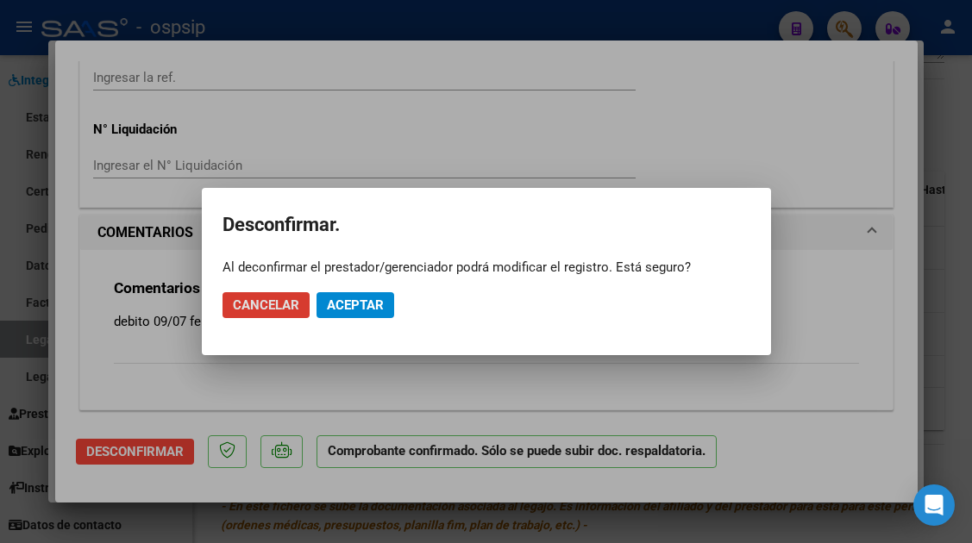
click at [335, 305] on span "Aceptar" at bounding box center [355, 306] width 57 height 16
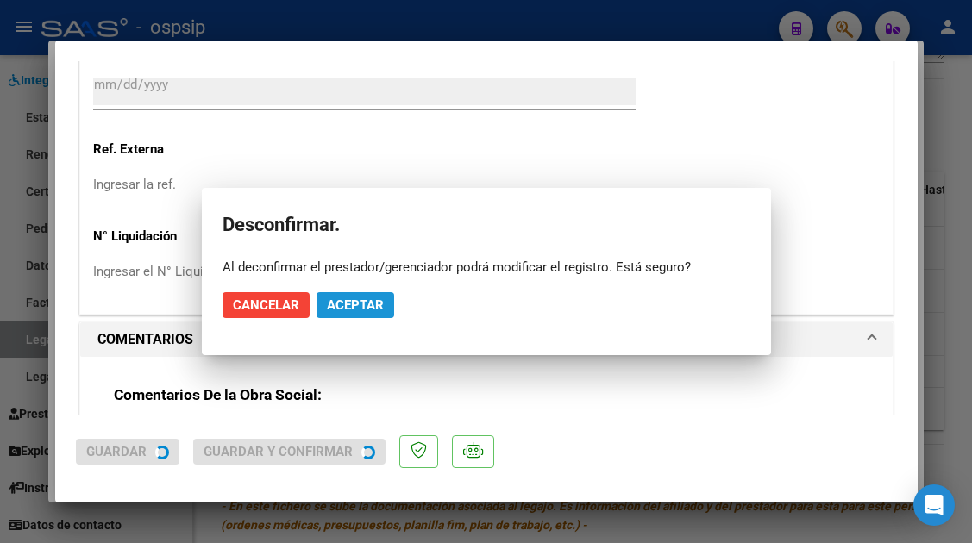
scroll to position [1760, 0]
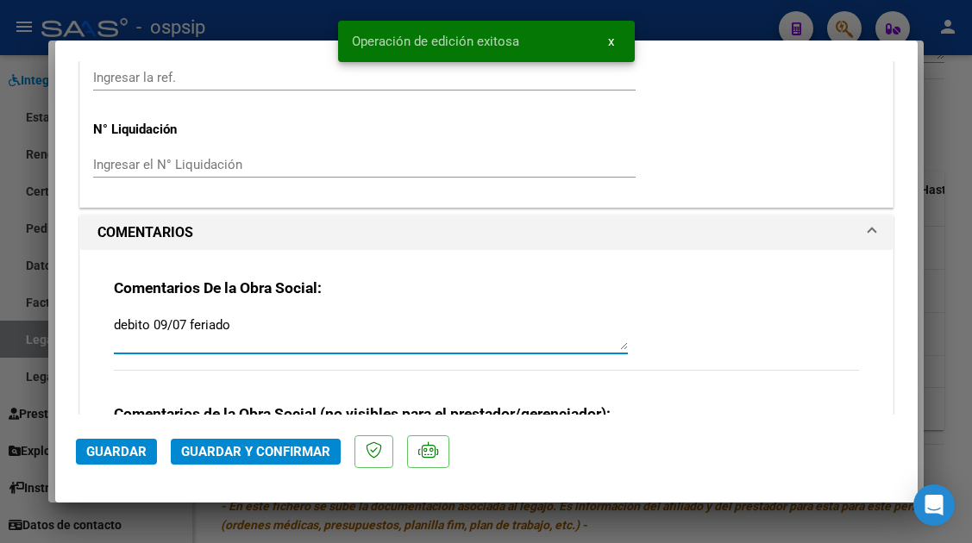
drag, startPoint x: 241, startPoint y: 330, endPoint x: 96, endPoint y: 337, distance: 145.1
click at [96, 337] on div "Comentarios De la Obra Social: debito 09/07 feriado Comentarios de la Obra Soci…" at bounding box center [486, 396] width 813 height 293
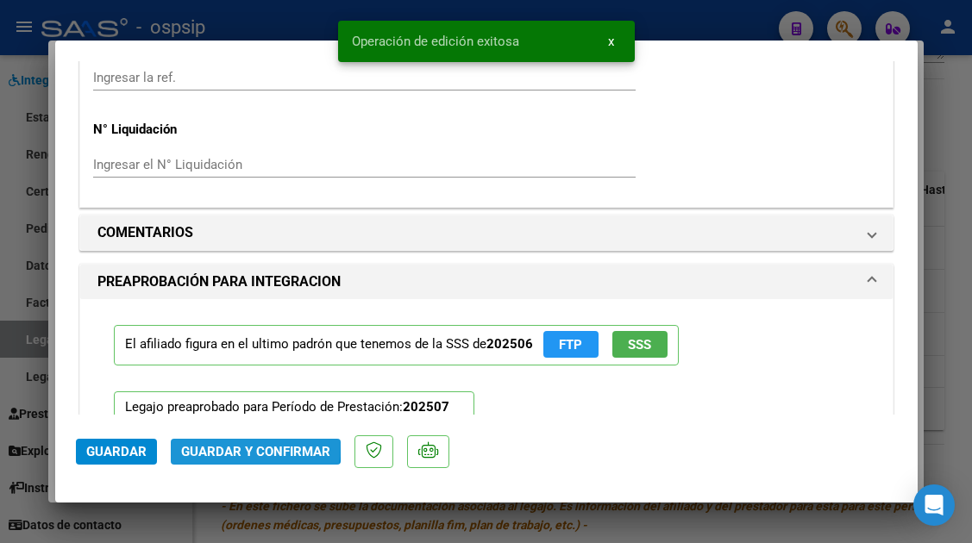
click at [211, 444] on span "Guardar y Confirmar" at bounding box center [255, 452] width 149 height 16
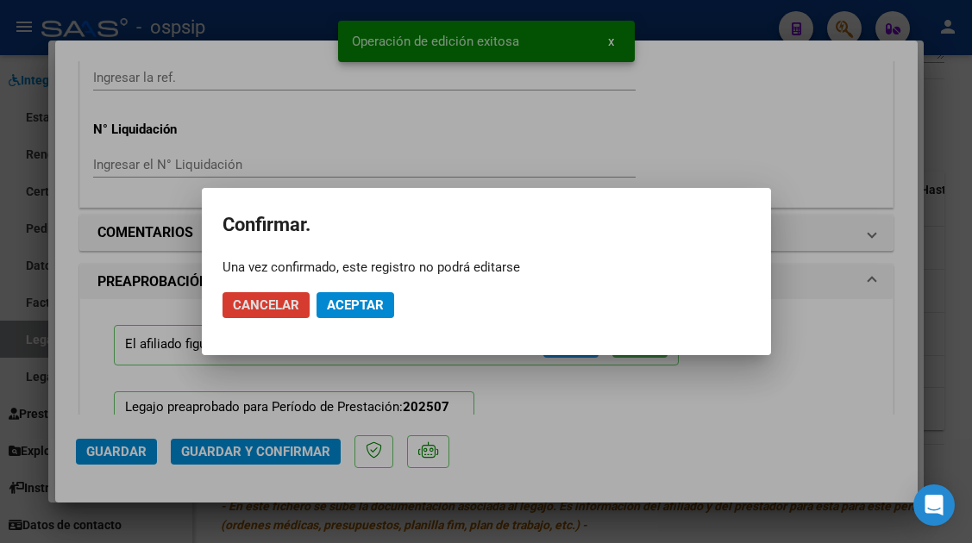
click at [347, 311] on span "Aceptar" at bounding box center [355, 306] width 57 height 16
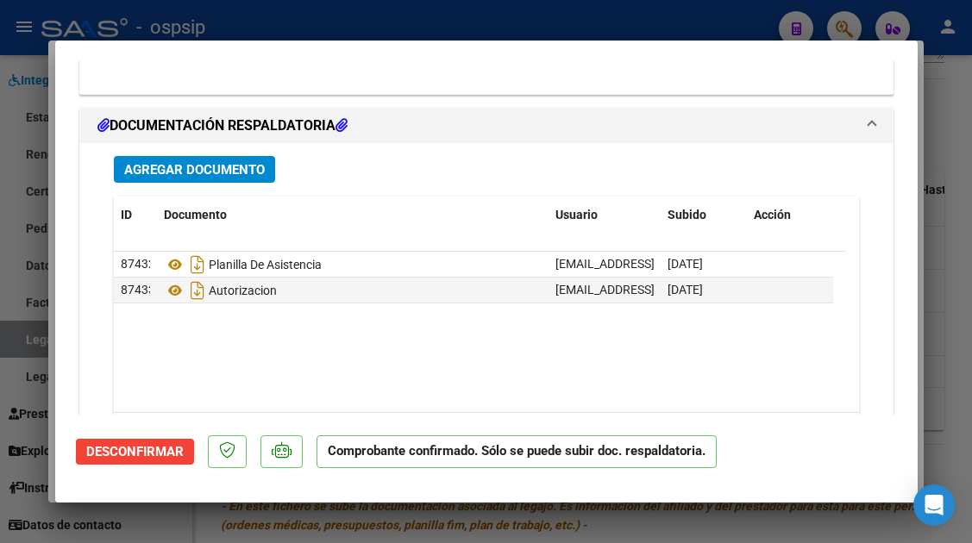
scroll to position [2220, 0]
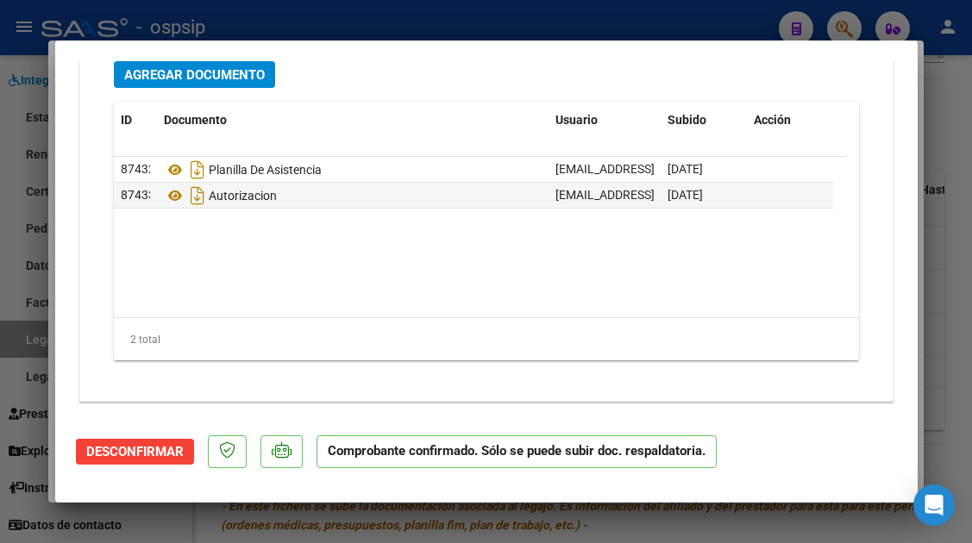
type input "$ 0,00"
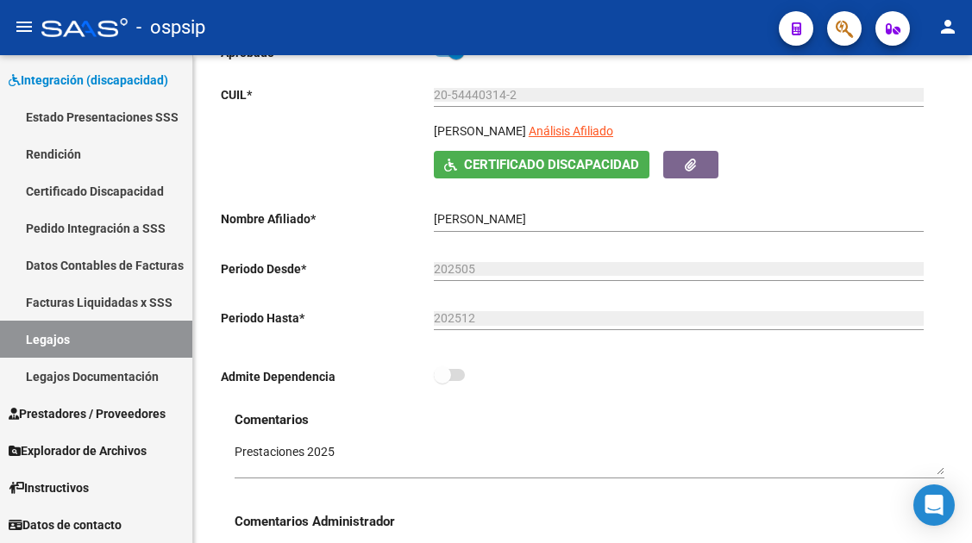
scroll to position [86, 0]
